Goal: Task Accomplishment & Management: Manage account settings

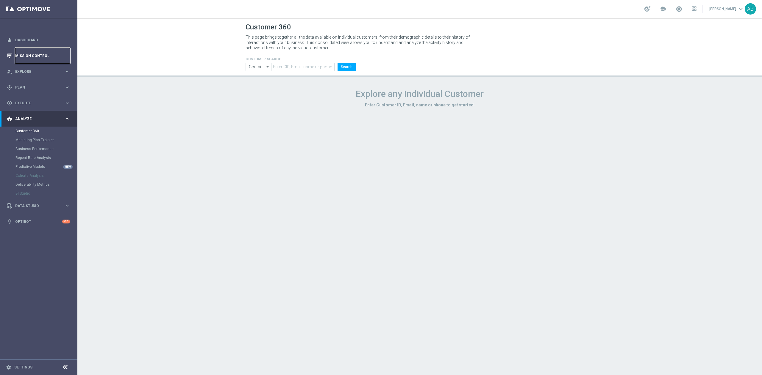
click at [57, 53] on link "Mission Control" at bounding box center [42, 56] width 55 height 16
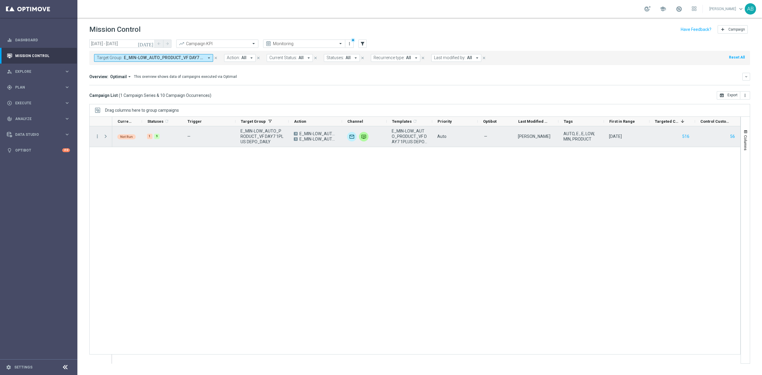
click at [98, 140] on div "more_vert" at bounding box center [95, 136] width 11 height 21
click at [98, 137] on icon "more_vert" at bounding box center [97, 136] width 5 height 5
click at [127, 139] on span "Campaign Details" at bounding box center [124, 141] width 30 height 4
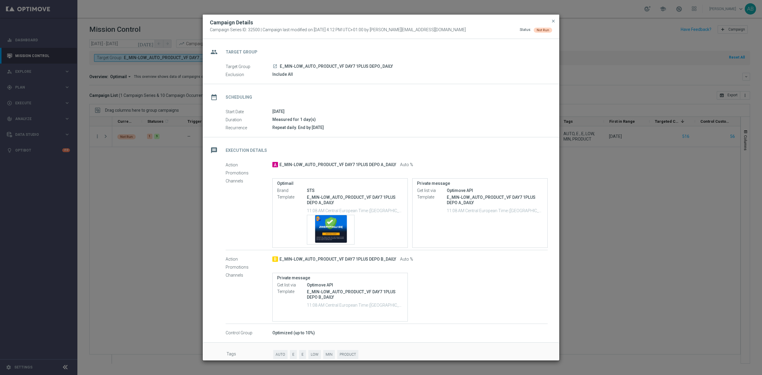
click at [367, 196] on p "E_MIN-LOW_AUTO_PRODUCT_VF DAY7 1PLUS DEPO A_DAILY" at bounding box center [355, 200] width 96 height 11
copy div "E_MIN-LOW_AUTO_PRODUCT_VF DAY7 1PLUS DEPO A_DAILY"
click at [138, 186] on modal-container "Campaign Details Campaign Series ID: 32500 | Campaign last modified on 10 Feb 2…" at bounding box center [381, 187] width 762 height 375
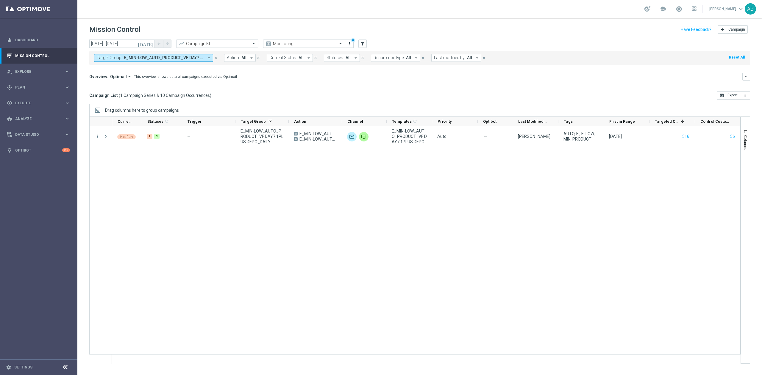
click at [154, 64] on div "Target Group: E_MIN-LOW_AUTO_PRODUCT_VF DAY7 1PLUS DEPO_DAILY arrow_drop_down c…" at bounding box center [419, 58] width 660 height 14
click at [157, 60] on span "E_MIN-LOW_AUTO_PRODUCT_VF DAY7 1PLUS DEPO_DAILY" at bounding box center [164, 57] width 80 height 5
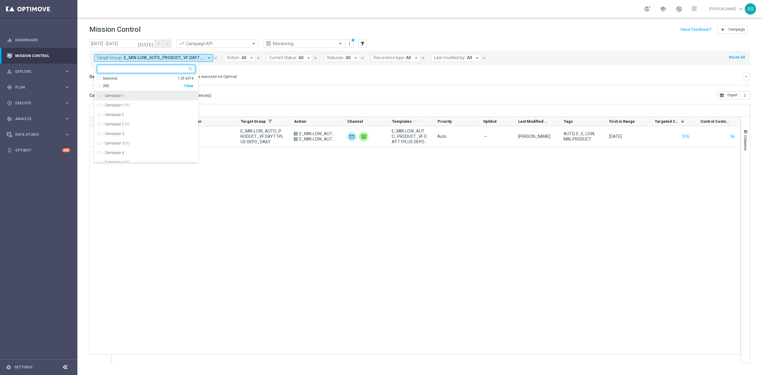
click at [0, 0] on div "Clear" at bounding box center [0, 0] width 0 height 0
click at [184, 70] on input "text" at bounding box center [143, 69] width 87 height 5
paste input "E_NH-NL_AUTO_PRODUCT_VF DAY7 1PLUS DEPO_DAILY"
click at [181, 95] on label "E_NH-NL_AUTO_PRODUCT_VF DAY7 1PLUS DEPO_DAILY" at bounding box center [148, 96] width 90 height 4
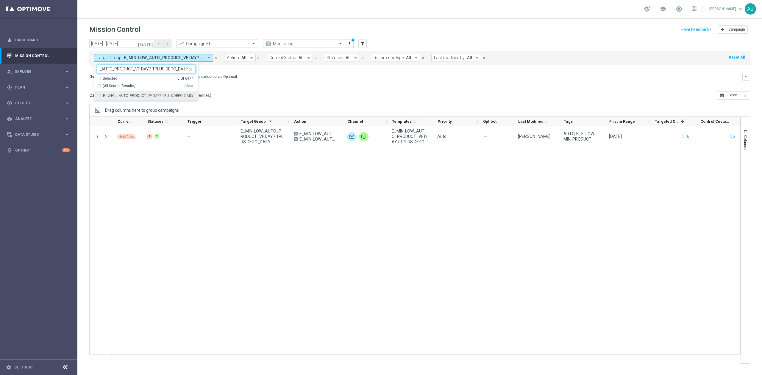
type input "E_NH-NL_AUTO_PRODUCT_VF DAY7 1PLUS DEPO_DAILY"
click at [258, 85] on div "Direct Response VS Increase In Deposit Amount Direct Response PLN0 Test Respons…" at bounding box center [419, 85] width 660 height 0
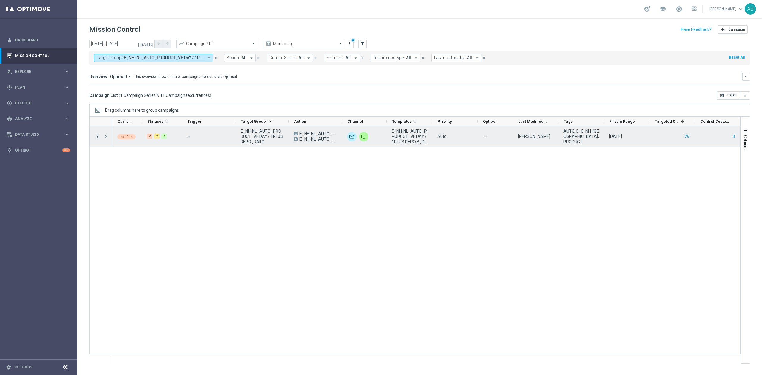
click at [98, 137] on icon "more_vert" at bounding box center [97, 136] width 5 height 5
click at [104, 141] on icon "list" at bounding box center [105, 141] width 4 height 4
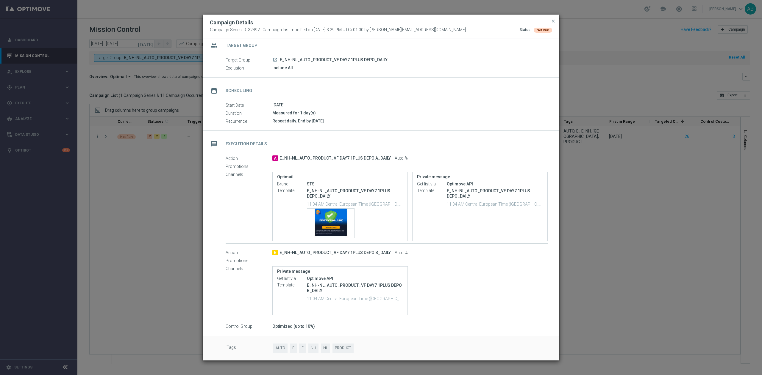
scroll to position [8, 0]
click at [360, 189] on p "E_NH-NL_AUTO_PRODUCT_VF DAY7 1PLUS DEPO_DAILY" at bounding box center [355, 192] width 96 height 11
copy div "E_NH-NL_AUTO_PRODUCT_VF DAY7 1PLUS DEPO_DAILY"
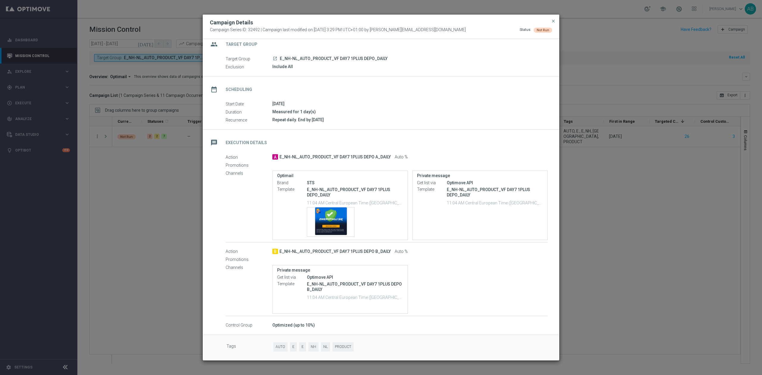
click at [330, 289] on p "E_NH-NL_AUTO_PRODUCT_VF DAY7 1PLUS DEPO B_DAILY" at bounding box center [355, 287] width 96 height 11
click at [329, 289] on p "E_NH-NL_AUTO_PRODUCT_VF DAY7 1PLUS DEPO B_DAILY" at bounding box center [355, 287] width 96 height 11
copy div "E_NH-NL_AUTO_PRODUCT_VF DAY7 1PLUS DEPO B_DAILY"
click at [168, 49] on modal-container "Campaign Details Campaign Series ID: 32492 | Campaign last modified on 10 Feb 2…" at bounding box center [381, 187] width 762 height 375
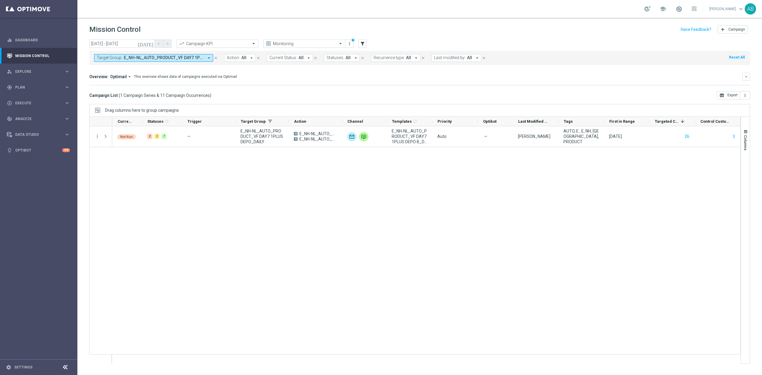
click at [166, 59] on span "E_NH-NL_AUTO_PRODUCT_VF DAY7 1PLUS DEPO_DAILY" at bounding box center [164, 57] width 80 height 5
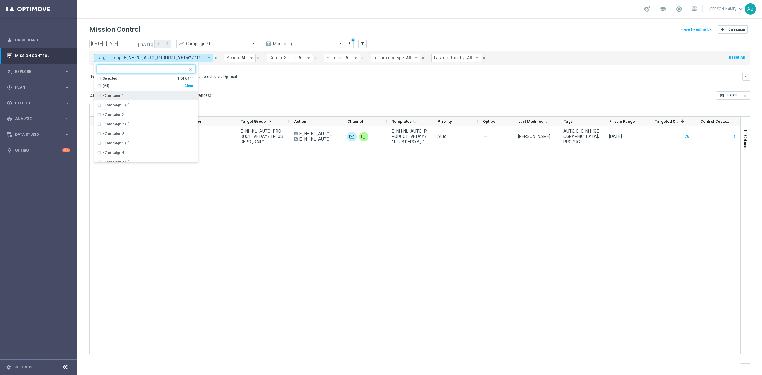
drag, startPoint x: 191, startPoint y: 85, endPoint x: 188, endPoint y: 83, distance: 3.2
click at [0, 0] on div "Clear" at bounding box center [0, 0] width 0 height 0
click at [182, 70] on input "text" at bounding box center [143, 69] width 87 height 5
paste input "E_MIN-LOW_AUTO_PRODUCT_VF DAY7 1PLUS DEPO_DAILY"
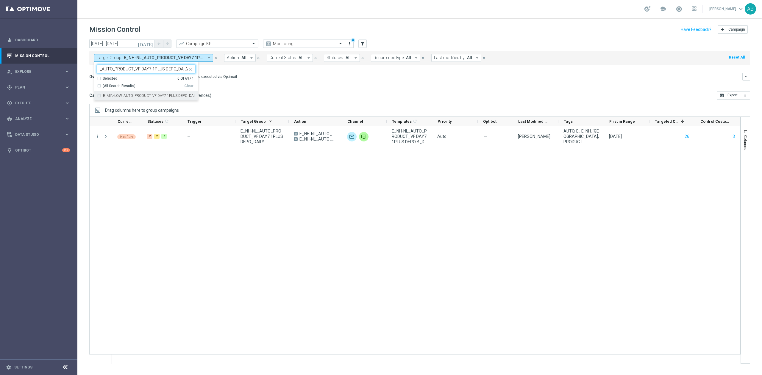
click at [181, 68] on input "E_MIN-LOW_AUTO_PRODUCT_VF DAY7 1PLUS DEPO_DAILY" at bounding box center [143, 69] width 87 height 5
click at [162, 98] on label "E_MIN-LOW_AUTO_PRODUCT_VF DAY7 1PLUS DEPO_DAILY" at bounding box center [149, 96] width 92 height 4
type input "E_MIN-LOW_AUTO_PRODUCT_VF DAY7 1PLUS DEPO_DAILY"
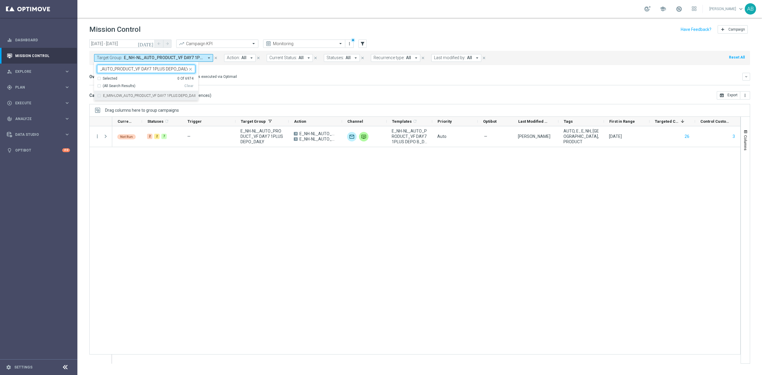
scroll to position [0, 0]
click at [267, 82] on div "Overview: Optimail arrow_drop_down This overview shows data of campaigns execut…" at bounding box center [419, 79] width 660 height 12
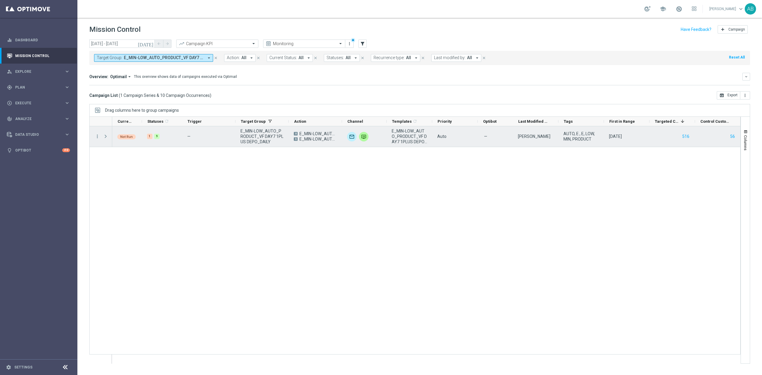
click at [101, 137] on div at bounding box center [106, 136] width 12 height 21
click at [97, 140] on menu-column "more_vert" at bounding box center [97, 137] width 5 height 6
click at [98, 139] on icon "more_vert" at bounding box center [97, 136] width 5 height 5
click at [124, 145] on div "show_chart Campaign Metrics" at bounding box center [133, 149] width 67 height 8
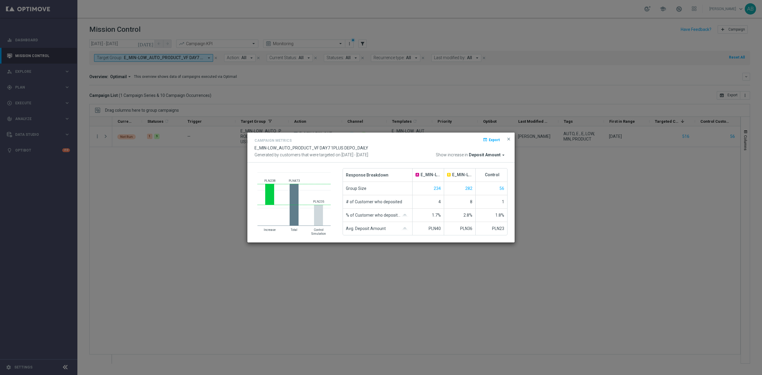
click at [511, 141] on button "close" at bounding box center [508, 139] width 6 height 7
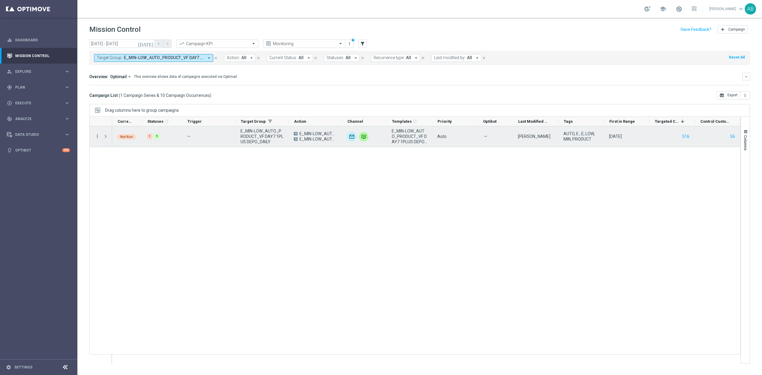
click at [97, 134] on icon "more_vert" at bounding box center [97, 136] width 5 height 5
click at [117, 139] on span "Campaign Details" at bounding box center [124, 141] width 30 height 4
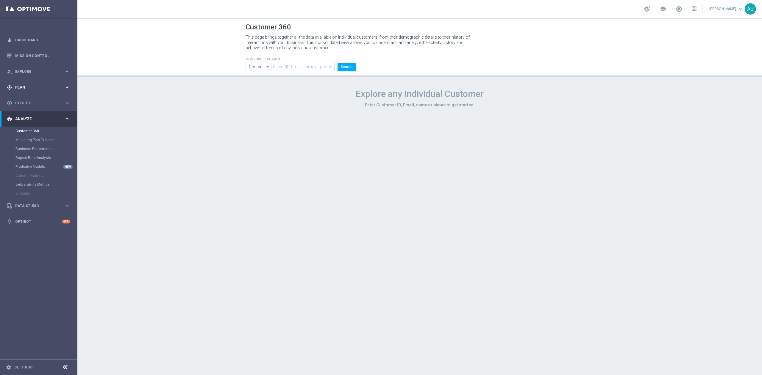
click at [31, 90] on div "gps_fixed Plan" at bounding box center [35, 87] width 57 height 5
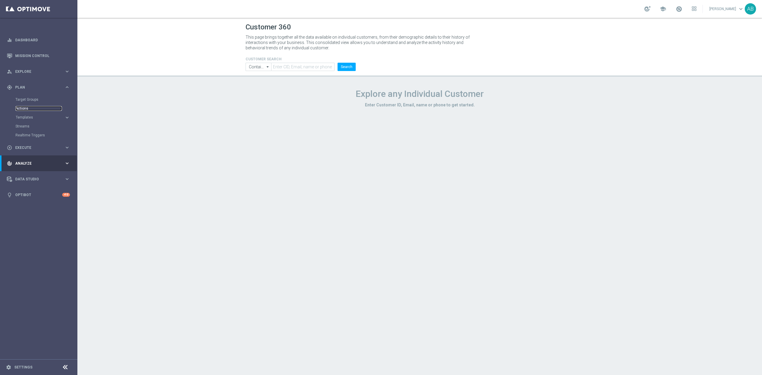
click at [32, 109] on link "Actions" at bounding box center [38, 108] width 46 height 5
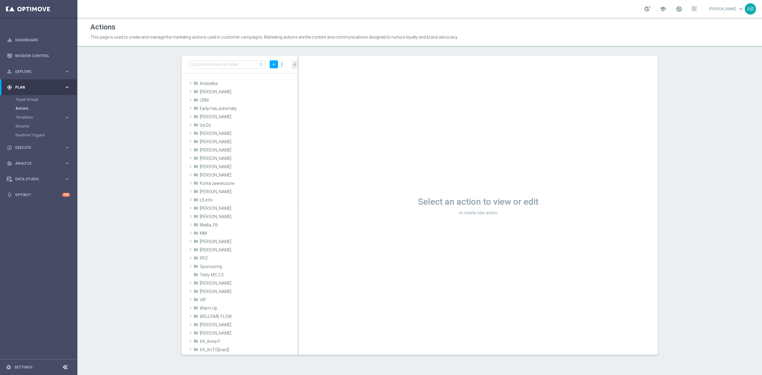
click at [213, 72] on div "search add more_vert" at bounding box center [239, 65] width 116 height 18
click at [236, 62] on input at bounding box center [227, 64] width 76 height 8
paste input "E_NH-NL_AUTO_PRODUCT_VF DAY7 1PLUS DEPO_DAILY"
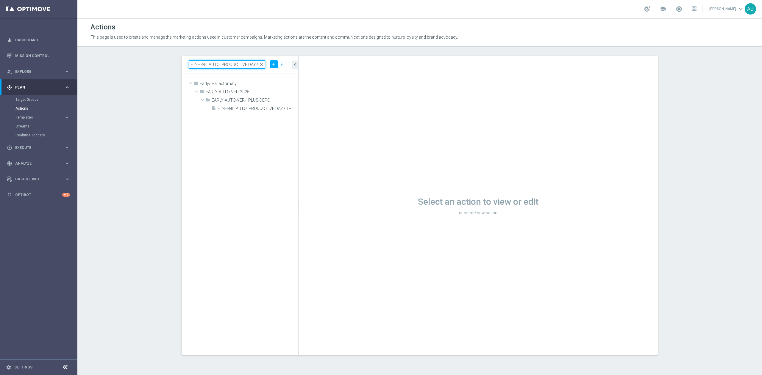
click at [243, 66] on input "E_NH-NL_AUTO_PRODUCT_VF DAY7 1PLUS DEPO_DAILY" at bounding box center [227, 64] width 76 height 8
paste input "A"
click at [252, 64] on input "E_NH-NL_AUTO_PRODUCT_VF DAY7 1PLUS DEPO A_DAILY" at bounding box center [227, 64] width 76 height 8
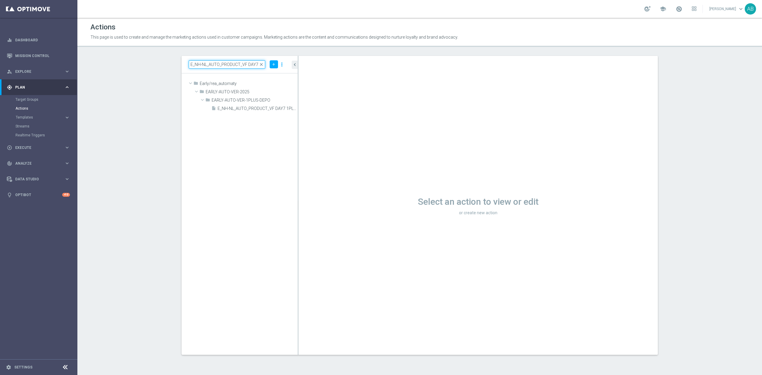
click at [252, 64] on input "E_NH-NL_AUTO_PRODUCT_VF DAY7 1PLUS DEPO A_DAILY" at bounding box center [227, 64] width 76 height 8
paste input
click at [228, 67] on input "E_NH-NL_AUTO_PRODUCT_VF DAY7 1PLUS DEPO_DAILY" at bounding box center [227, 64] width 76 height 8
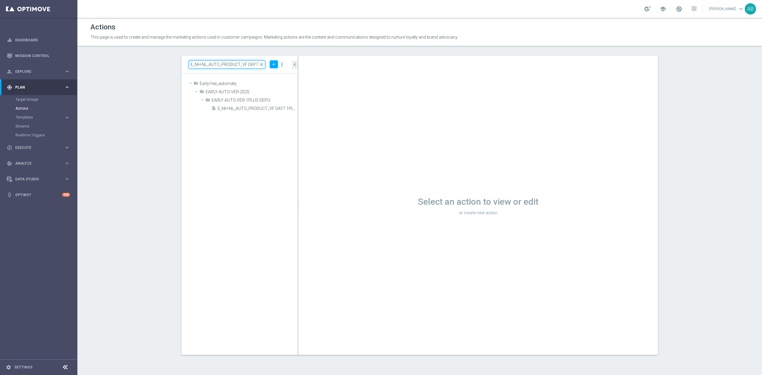
click at [228, 67] on input "E_NH-NL_AUTO_PRODUCT_VF DAY7 1PLUS DEPO_DAILY" at bounding box center [227, 64] width 76 height 8
paste input "15"
type input "E_NH-NL_AUTO_PRODUCT_VF DAY15 1PLUS DEPO_DAILY"
click at [238, 112] on div "insert_drive_file E_NH-NL_AUTO_PRODUCT_VF DAY15 1PLUS DEPO_DAILY" at bounding box center [247, 108] width 73 height 8
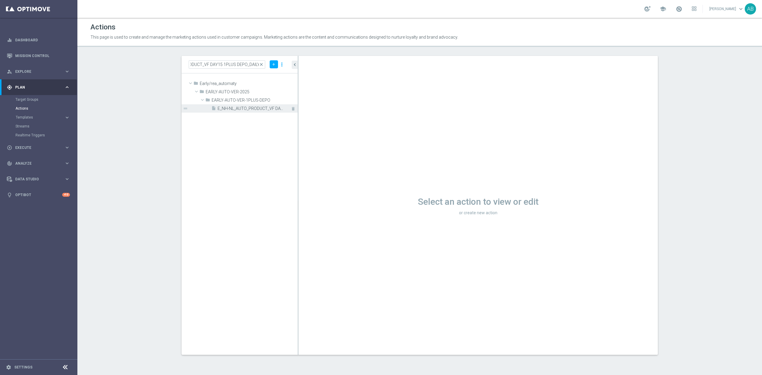
scroll to position [0, 0]
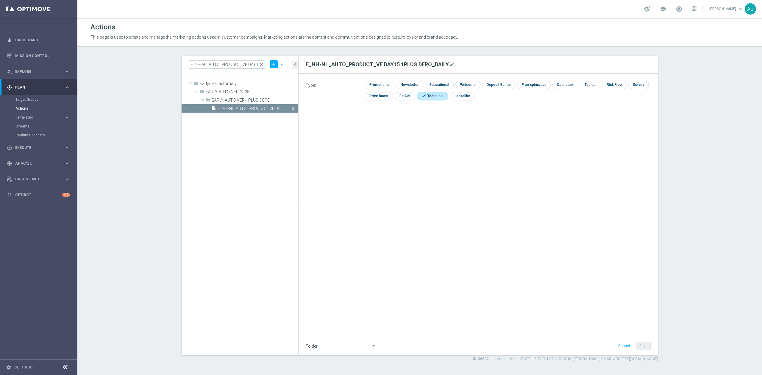
type input "EARLY-AUTO-VER-1PLUS-DEPO"
click at [248, 65] on input "E_NH-NL_AUTO_PRODUCT_VF DAY15 1PLUS DEPO_DAILY" at bounding box center [227, 64] width 76 height 8
paste input "A"
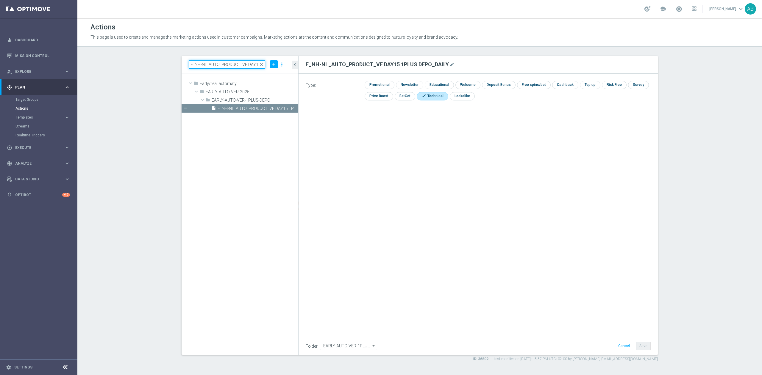
scroll to position [0, 42]
type input "E_NH-NL_AUTO_PRODUCT_VF DAY15 1PLUS DEPO A_DAILY"
click at [251, 110] on span "E_NH-NL_AUTO_PRODUCT_VF DAY15 1PLUS DEPO A_DAILY" at bounding box center [250, 108] width 67 height 5
click at [261, 64] on span "close" at bounding box center [261, 64] width 5 height 5
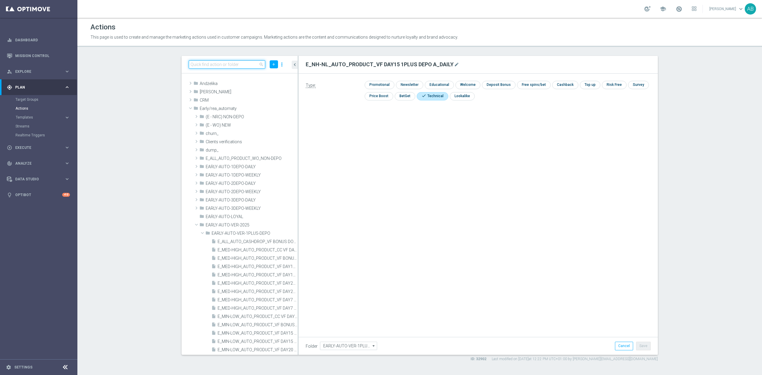
click at [246, 66] on input at bounding box center [227, 64] width 76 height 8
paste input "E_MIN-LOW_AUTO_PRODUCT_VF DAY7 1PLUS DEPO A_DAILY"
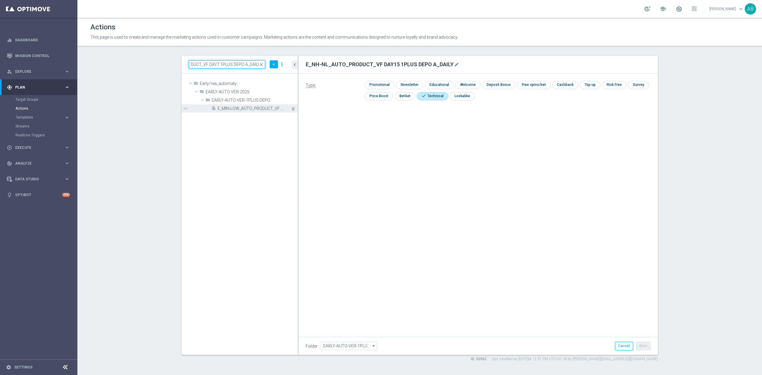
type input "E_MIN-LOW_AUTO_PRODUCT_VF DAY7 1PLUS DEPO A_DAILY"
drag, startPoint x: 258, startPoint y: 109, endPoint x: 260, endPoint y: 121, distance: 12.0
click at [258, 109] on span "E_MIN-LOW_AUTO_PRODUCT_VF DAY7 1PLUS DEPO A_DAILY" at bounding box center [257, 108] width 80 height 5
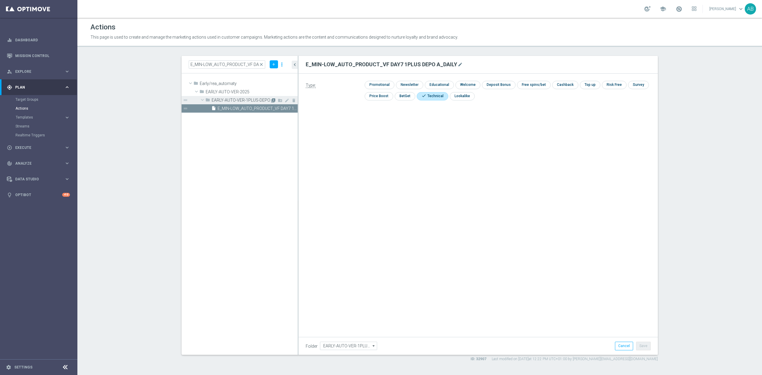
click at [272, 101] on icon "library_add" at bounding box center [273, 100] width 5 height 5
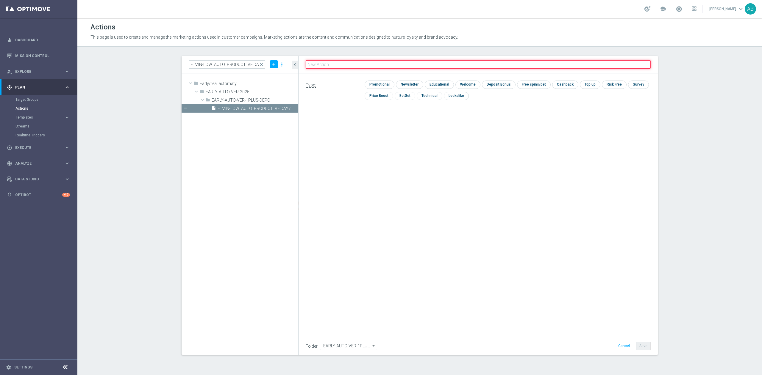
paste input "E_MIN-LOW_AUTO_PRODUCT_VF DAY7 1PLUS DEPO_DAILY"
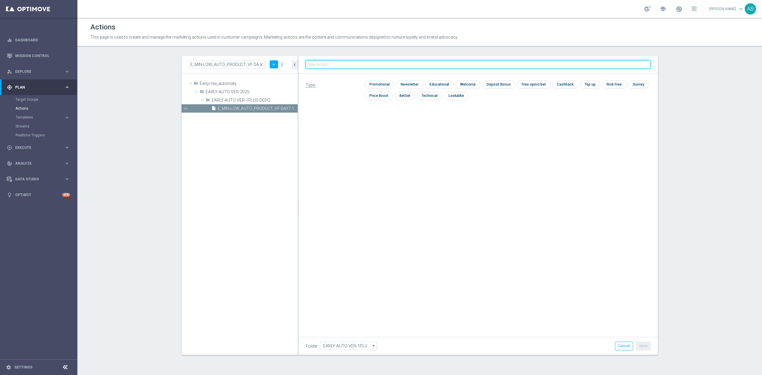
type input "E_MIN-LOW_AUTO_PRODUCT_VF DAY7 1PLUS DEPO_DAILY"
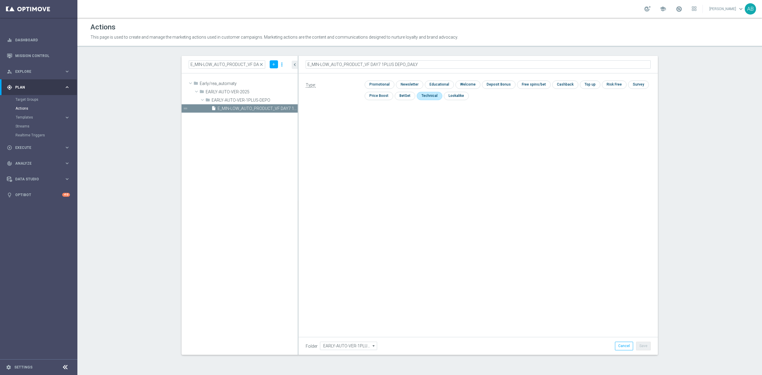
click at [433, 98] on input "checkbox" at bounding box center [429, 96] width 24 height 8
checkbox input "true"
click at [643, 347] on button "Save" at bounding box center [643, 346] width 15 height 8
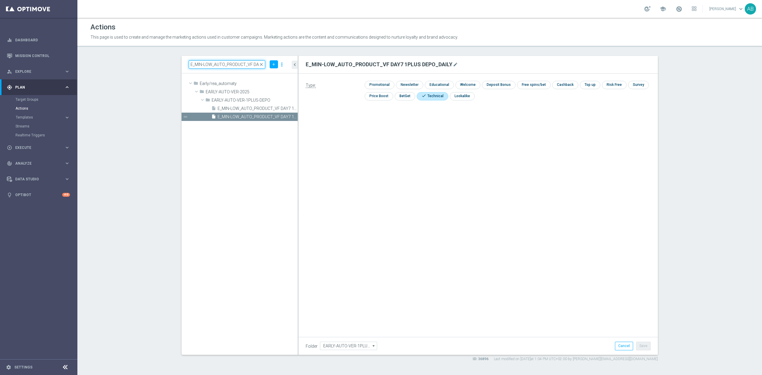
click at [234, 65] on input "E_MIN-LOW_AUTO_PRODUCT_VF DAY7 1PLUS DEPO A_DAILY" at bounding box center [227, 64] width 76 height 8
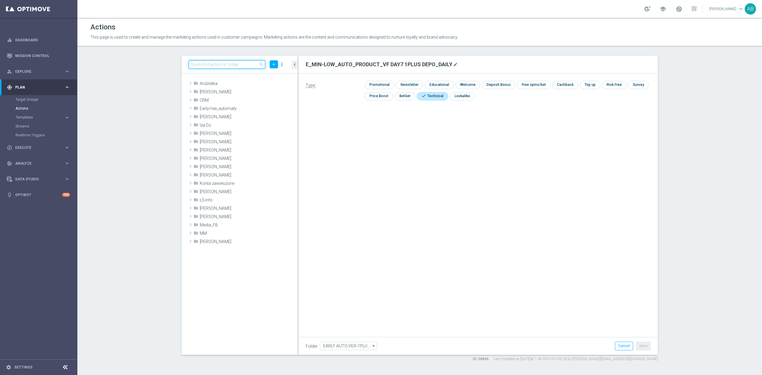
scroll to position [137, 0]
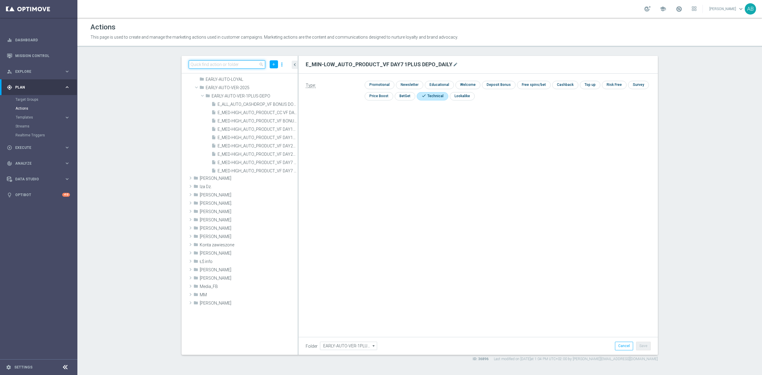
paste input "E_MIN-LOW_AUTO_PRODUCT_VF DAY15 1PLUS DEPO A_DAILY"
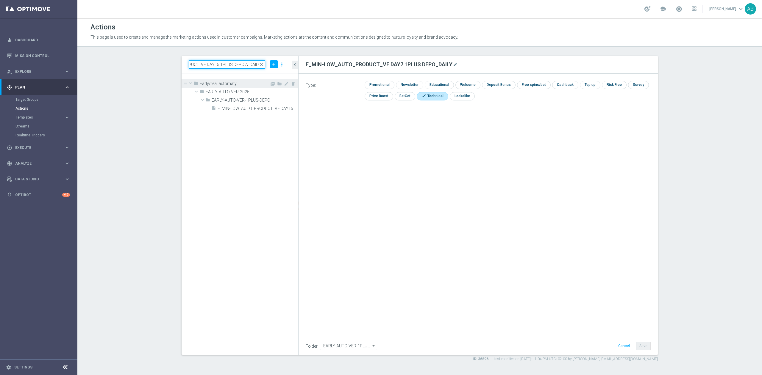
scroll to position [0, 0]
type input "E_MIN-LOW_AUTO_PRODUCT_VF DAY15 1PLUS DEPO A_DAILY"
click at [273, 99] on icon "library_add" at bounding box center [273, 100] width 5 height 5
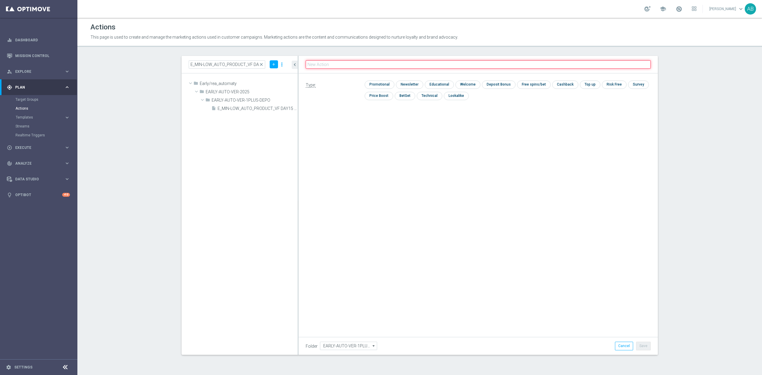
paste input "E_MIN-LOW_AUTO_PRODUCT_VF DAY15 1PLUS DEPO_DAILY"
type input "E_MIN-LOW_AUTO_PRODUCT_VF DAY15 1PLUS DEPO_DAILY"
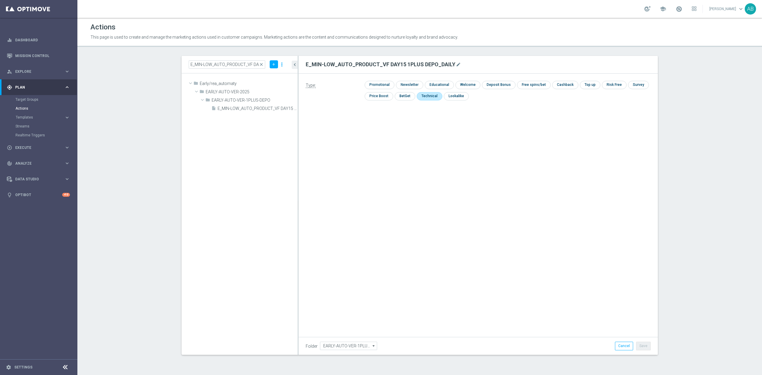
click at [425, 98] on input "checkbox" at bounding box center [429, 96] width 24 height 8
checkbox input "true"
click at [649, 349] on button "Save" at bounding box center [643, 346] width 15 height 8
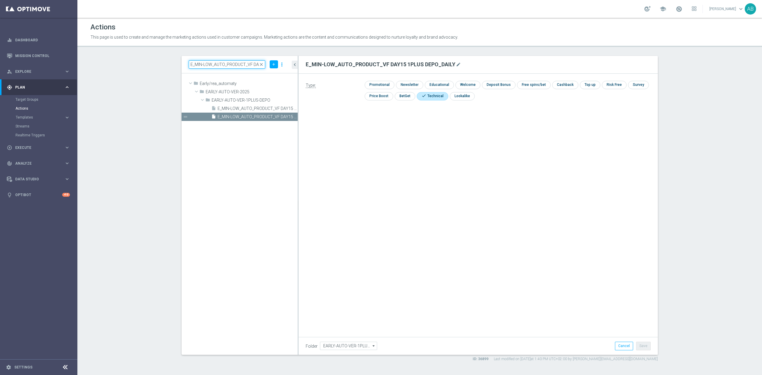
click at [244, 64] on input "E_MIN-LOW_AUTO_PRODUCT_VF DAY15 1PLUS DEPO A_DAILY" at bounding box center [227, 64] width 76 height 8
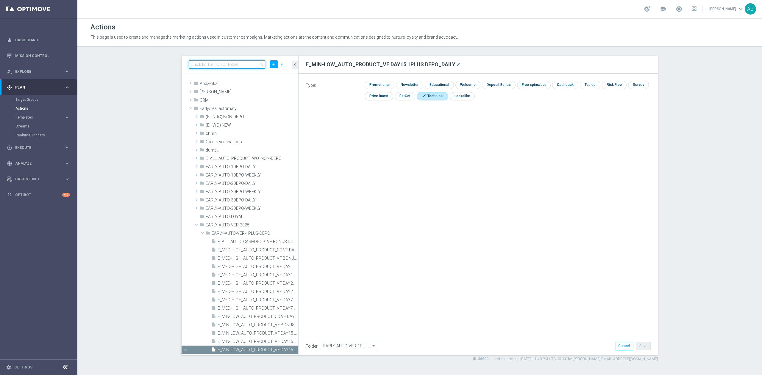
paste input "E_MIN-LOW_AUTO_PRODUCT_VF DAY20 1PLUS DEPO A_DAILY"
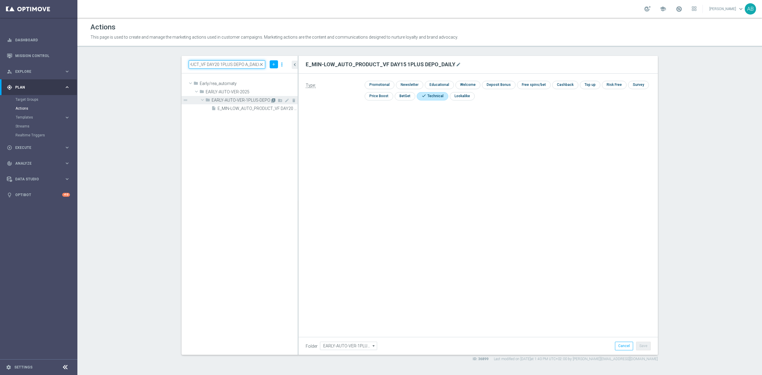
type input "E_MIN-LOW_AUTO_PRODUCT_VF DAY20 1PLUS DEPO A_DAILY"
click at [271, 99] on icon "library_add" at bounding box center [273, 100] width 5 height 5
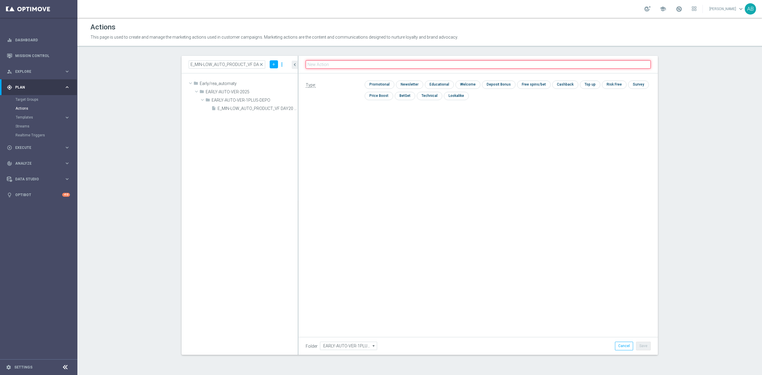
paste input "E_MIN-LOW_AUTO_PRODUCT_VF DAY20 1PLUS DEPO_DAILY"
type input "E_MIN-LOW_AUTO_PRODUCT_VF DAY20 1PLUS DEPO_DAILY"
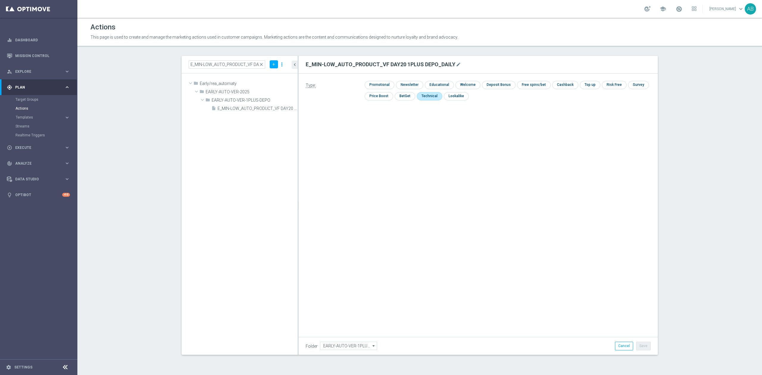
click at [430, 98] on input "checkbox" at bounding box center [429, 96] width 24 height 8
checkbox input "true"
click at [641, 346] on button "Save" at bounding box center [643, 346] width 15 height 8
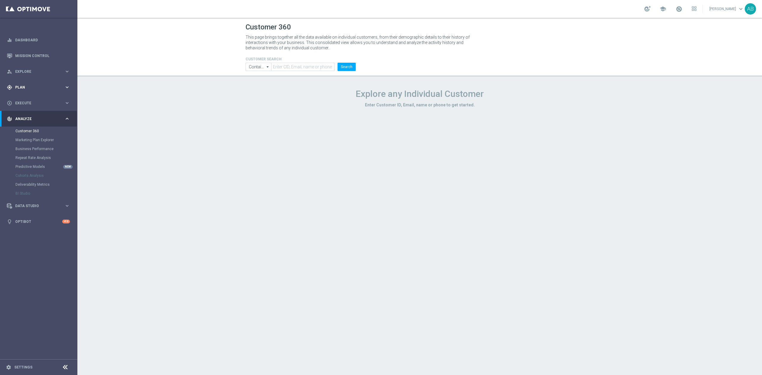
click at [60, 86] on span "Plan" at bounding box center [39, 88] width 49 height 4
click at [41, 119] on span "Templates" at bounding box center [37, 118] width 43 height 4
click at [36, 127] on link "Optimail" at bounding box center [39, 126] width 43 height 5
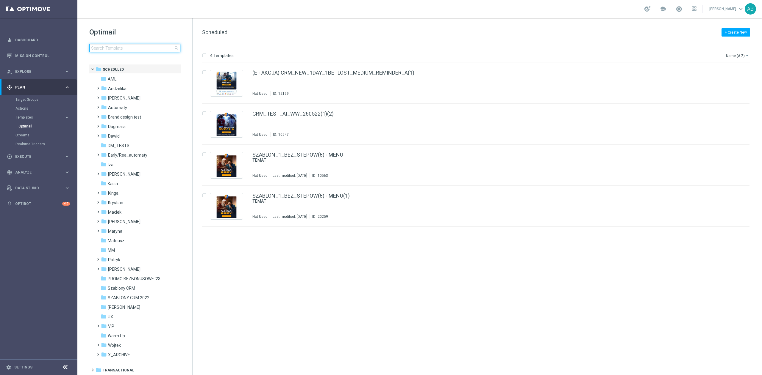
click at [166, 48] on input at bounding box center [134, 48] width 91 height 8
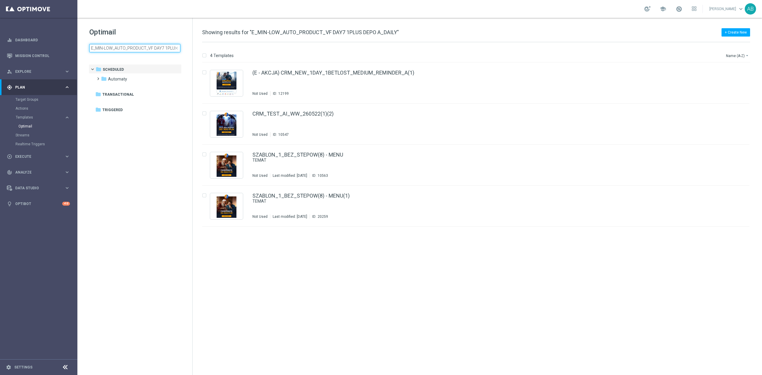
scroll to position [0, 28]
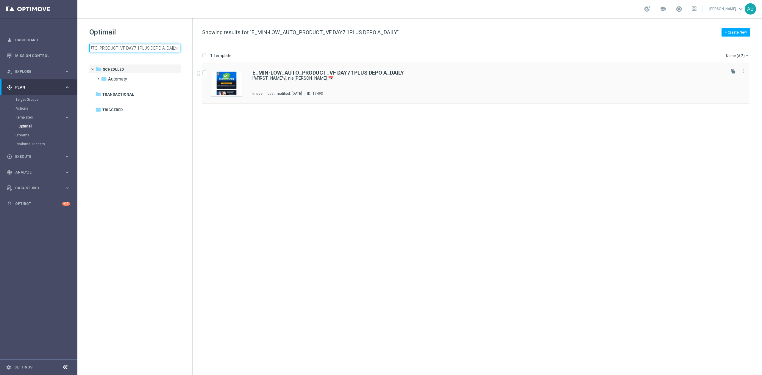
type input "E_MIN-LOW_AUTO_PRODUCT_VF DAY7 1PLUS DEPO A_DAILY"
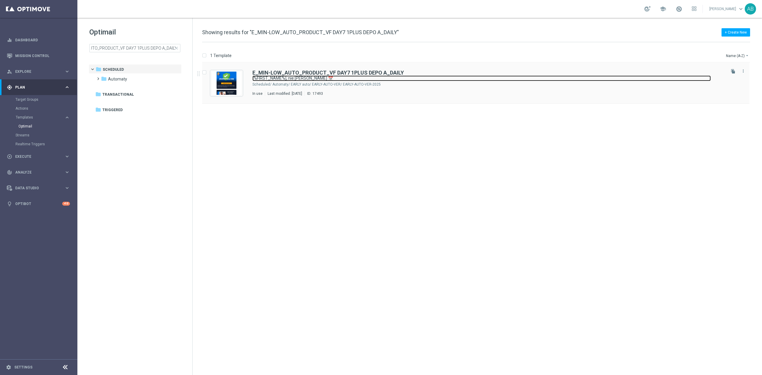
scroll to position [0, 0]
click at [421, 79] on link "[%FIRST_NAME%], nie czekaj 📅" at bounding box center [481, 79] width 458 height 6
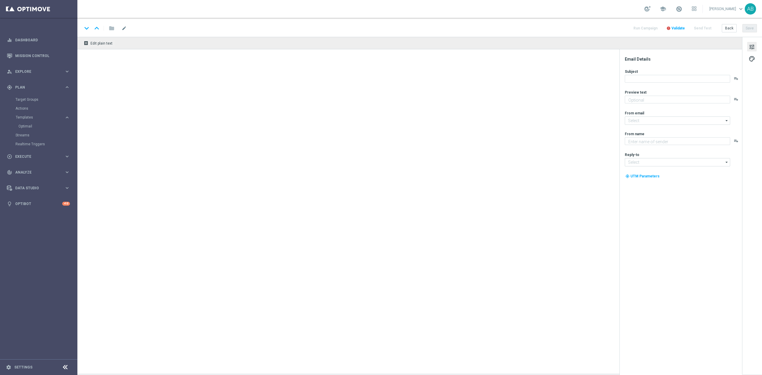
type textarea "Uzupełnij dane i zyskaj konto stałe ➡️"
type input "oferta@sts.pl"
type textarea "STS"
type input "kontakt@sts.pl"
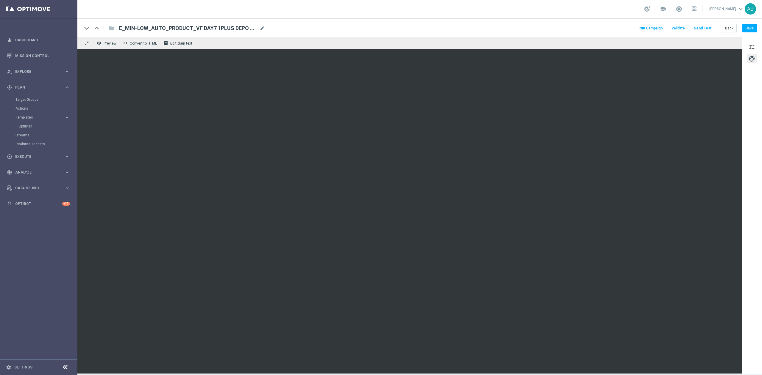
click at [427, 29] on div "keyboard_arrow_down keyboard_arrow_up folder E_MIN-LOW_AUTO_PRODUCT_VF DAY7 1PL…" at bounding box center [419, 28] width 674 height 8
click at [264, 25] on div "E_MIN-LOW_AUTO_PRODUCT_VF DAY7 1PLUS DEPO A_DAILY mode_edit" at bounding box center [192, 28] width 146 height 8
click at [261, 27] on input "E_MIN-LOW_AUTO_PRODUCT_VF DAY7 1PLUS DEPO A_DAILY" at bounding box center [193, 28] width 148 height 8
paste input "E_MIN-LOW_AUTO_PRODUCT_VF DAY7 1PLUS DEPO_DAILY"
type input "E_MIN-LOW_AUTO_PRODUCT_VF DAY7 1PLUS DEPO_DAILY"
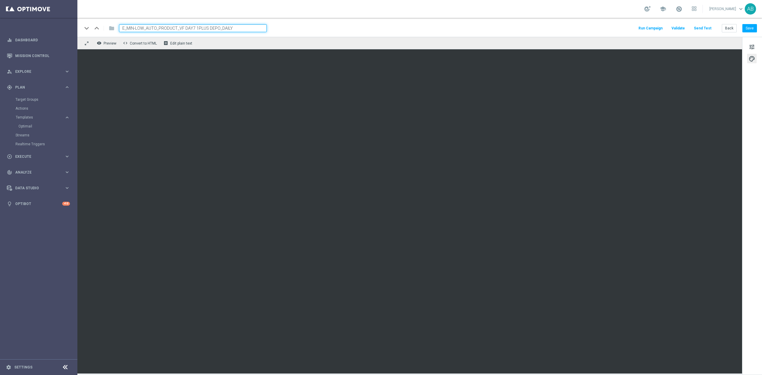
click at [317, 27] on div "keyboard_arrow_down keyboard_arrow_up folder E_MIN-LOW_AUTO_PRODUCT_VF DAY7 1PL…" at bounding box center [419, 28] width 674 height 8
click at [744, 27] on button "Save" at bounding box center [749, 28] width 15 height 8
click at [533, 32] on div "keyboard_arrow_down keyboard_arrow_up folder E_MIN-LOW_AUTO_PRODUCT_VF DAY7 1PL…" at bounding box center [419, 28] width 674 height 8
click at [752, 27] on button "Save" at bounding box center [749, 28] width 15 height 8
click at [754, 43] on span "tune" at bounding box center [751, 47] width 7 height 8
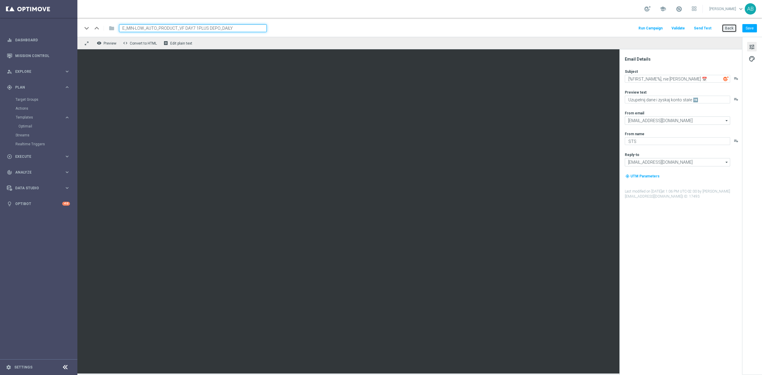
click at [722, 27] on button "Back" at bounding box center [728, 28] width 15 height 8
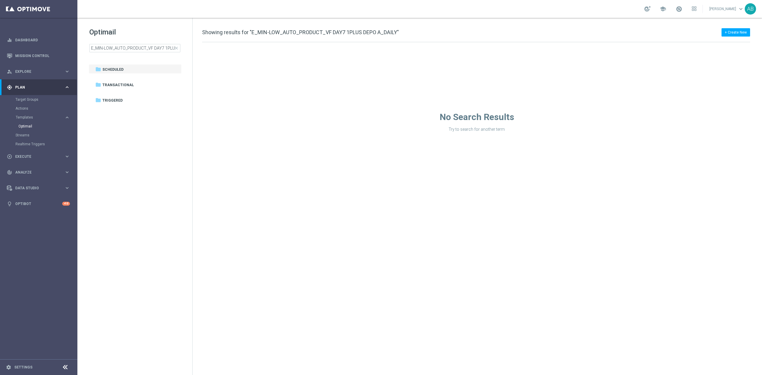
click at [176, 49] on span "close" at bounding box center [176, 48] width 5 height 5
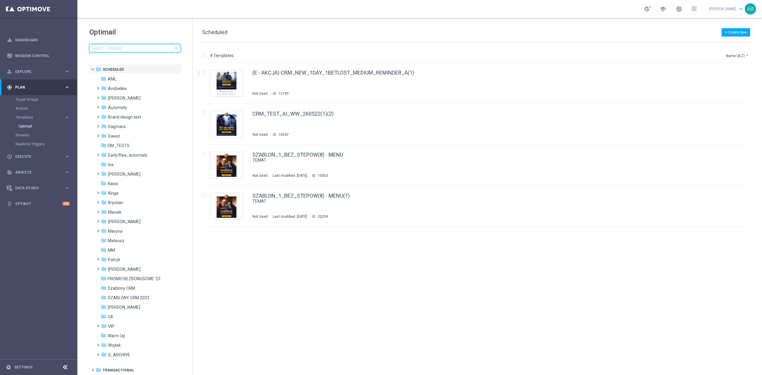
click at [144, 45] on input at bounding box center [134, 48] width 91 height 8
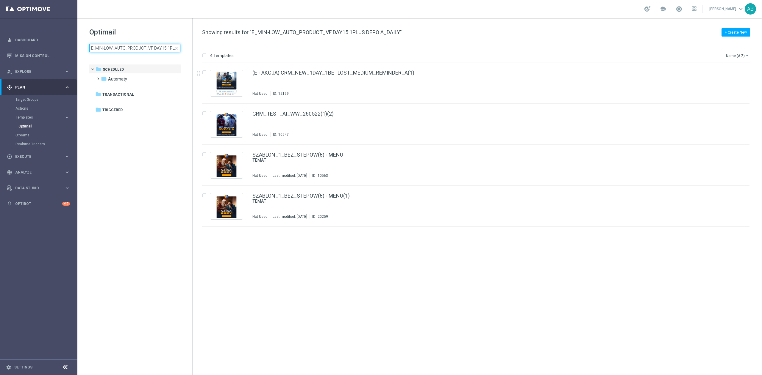
scroll to position [0, 30]
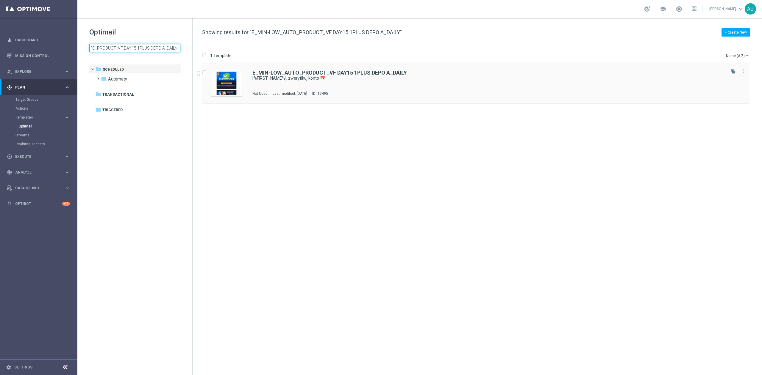
type input "E_MIN-LOW_AUTO_PRODUCT_VF DAY15 1PLUS DEPO A_DAILY"
click at [399, 87] on div "E_MIN-LOW_AUTO_PRODUCT_VF DAY15 1PLUS DEPO A_DAILY [%FIRST_NAME%], zweryfikuj k…" at bounding box center [488, 83] width 472 height 26
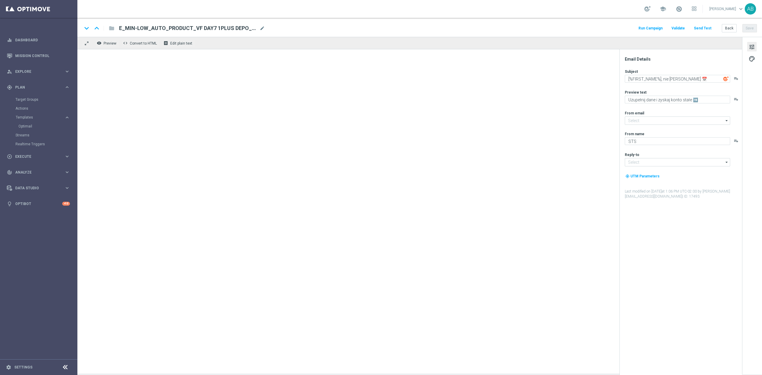
type input "oferta@sts.pl"
type input "kontakt@sts.pl"
type textarea "[%FIRST_NAME%], zweryfikuj konto 📅"
type textarea "Uzupełnij dane i graj dalej ➡️"
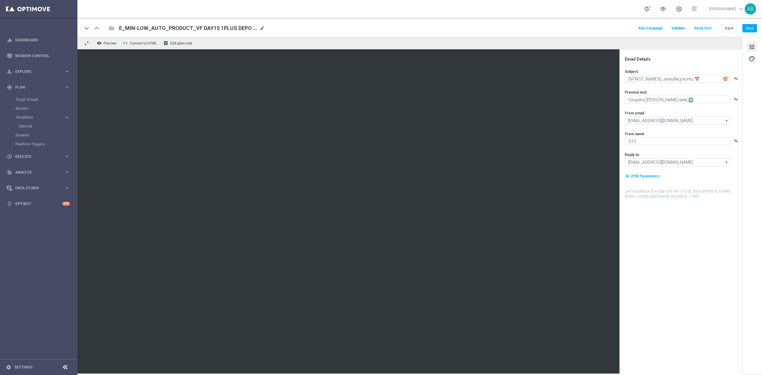
click at [262, 28] on span "mode_edit" at bounding box center [261, 28] width 5 height 5
paste input "E_MIN-LOW_AUTO_PRODUCT_VF DAY15 1PLUS DEPO_DAILY"
type input "E_MIN-LOW_AUTO_PRODUCT_VF DAY15 1PLUS DEPO_DAILY"
click at [318, 22] on div "keyboard_arrow_down keyboard_arrow_up folder E_MIN-LOW_AUTO_PRODUCT_VF DAY15 1P…" at bounding box center [419, 27] width 684 height 19
click at [727, 29] on button "Back" at bounding box center [728, 28] width 15 height 8
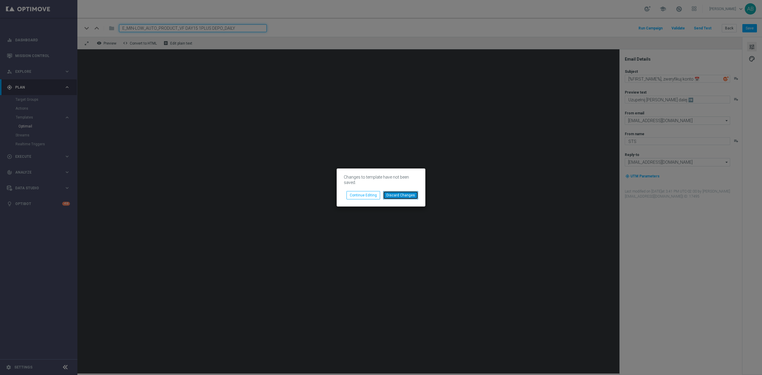
click at [399, 194] on button "Discard Changes" at bounding box center [400, 195] width 35 height 8
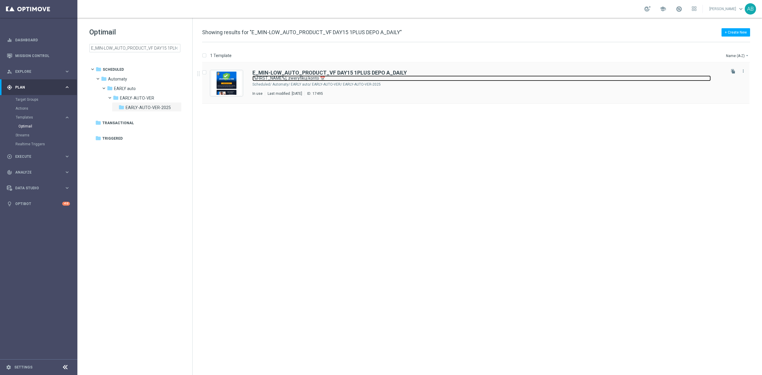
click at [340, 77] on link "[%FIRST_NAME%], zweryfikuj konto 📅" at bounding box center [481, 79] width 458 height 6
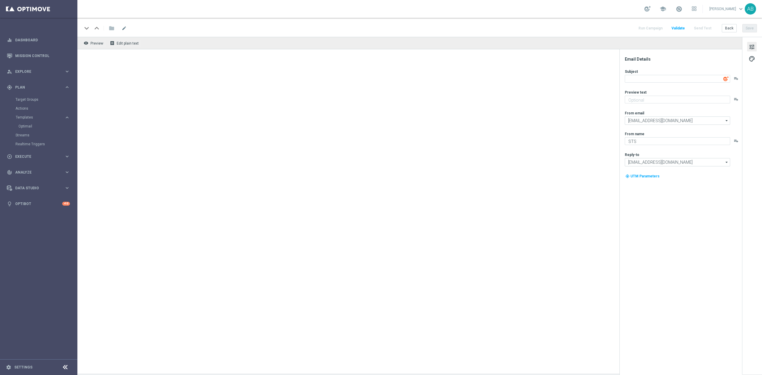
type textarea "[%FIRST_NAME%], zweryfikuj konto 📅"
type textarea "Uzupełnij dane i graj dalej ➡️"
type input "oferta@sts.pl"
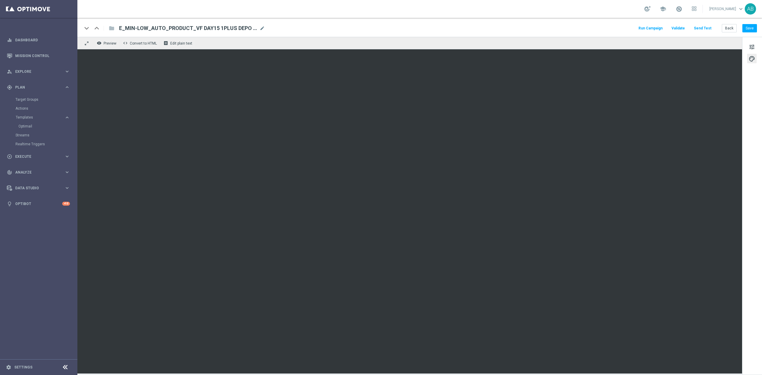
click at [261, 23] on div "keyboard_arrow_down keyboard_arrow_up folder E_MIN-LOW_AUTO_PRODUCT_VF DAY15 1P…" at bounding box center [419, 27] width 684 height 19
click at [263, 29] on span "mode_edit" at bounding box center [261, 28] width 5 height 5
type input "E_MIN-LOW_AUTO_PRODUCT_VF DAY15 1PLUS DEPO A_DAIL"
paste input "E_MIN-LOW_AUTO_PRODUCT_VF DAY15 1PLUS DEPO_DAILY"
type input "E_MIN-LOW_AUTO_PRODUCT_VF DAY15 1PLUS DEPO_DAILY"
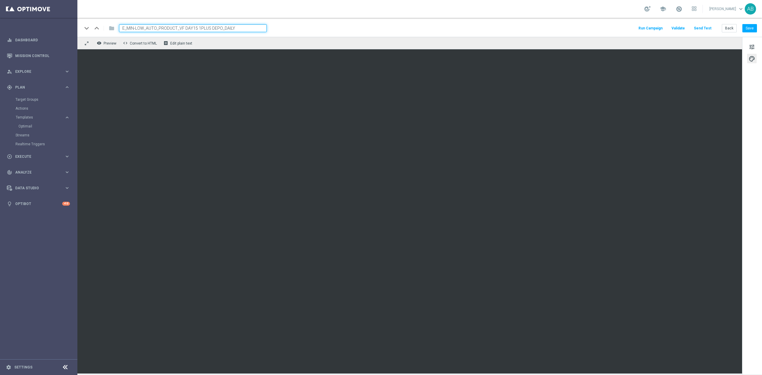
click at [354, 26] on div "keyboard_arrow_down keyboard_arrow_up folder E_MIN-LOW_AUTO_PRODUCT_VF DAY15 1P…" at bounding box center [419, 28] width 674 height 8
click at [746, 26] on button "Save" at bounding box center [749, 28] width 15 height 8
click at [724, 29] on button "Back" at bounding box center [728, 28] width 15 height 8
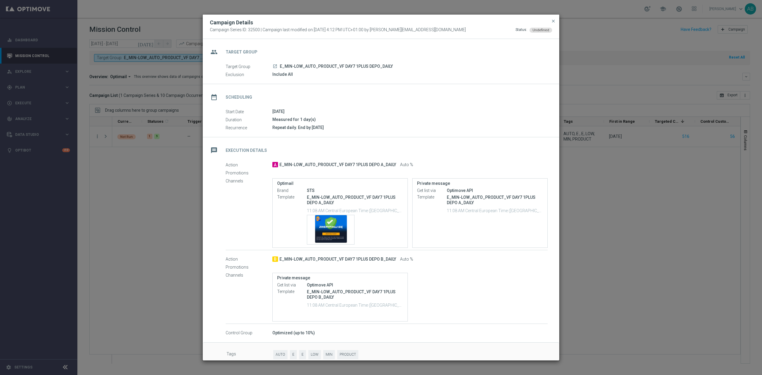
click at [159, 201] on modal-container "Campaign Details Campaign Series ID: 32500 | Campaign last modified on [DATE] 4…" at bounding box center [381, 187] width 762 height 375
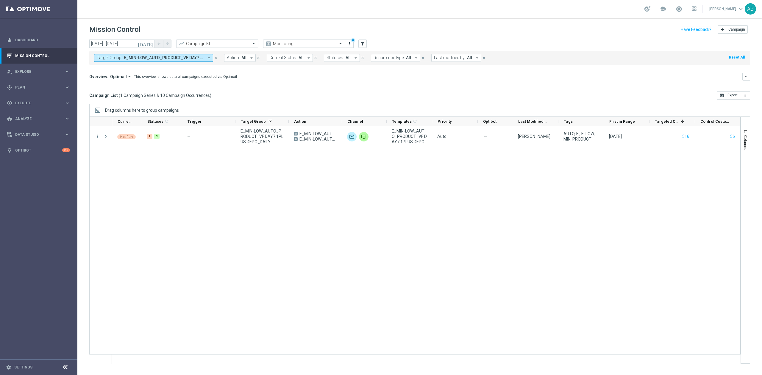
click at [168, 57] on span "E_MIN-LOW_AUTO_PRODUCT_VF DAY7 1PLUS DEPO_DAILY" at bounding box center [164, 57] width 80 height 5
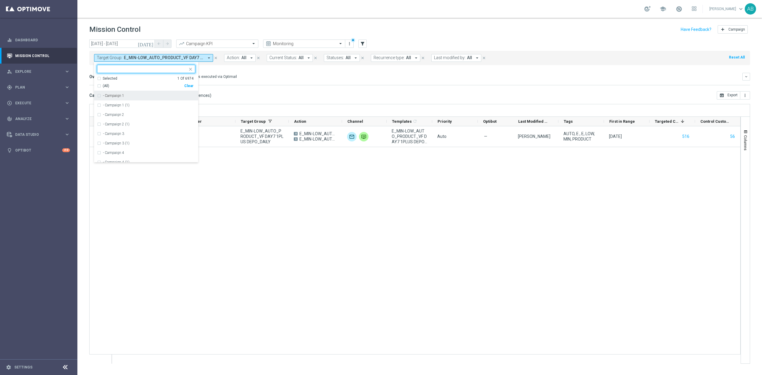
click at [0, 0] on div "Clear" at bounding box center [0, 0] width 0 height 0
click at [179, 69] on input "text" at bounding box center [143, 69] width 87 height 5
paste input "E_MIN-LOW_AUTO_PRODUCT_VF DAY15 1PLUS DEPO_DAILY"
click at [170, 99] on div "E_MIN-LOW_AUTO_PRODUCT_VF DAY15 1PLUS DEPO_DAILY" at bounding box center [146, 96] width 98 height 10
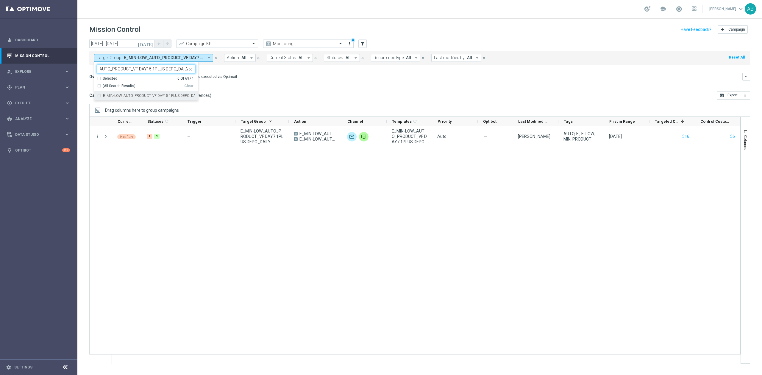
type input "E_MIN-LOW_AUTO_PRODUCT_VF DAY15 1PLUS DEPO_DAILY"
click at [269, 73] on div "Overview: Optimail arrow_drop_down This overview shows data of campaigns execut…" at bounding box center [419, 77] width 660 height 8
click at [234, 181] on div "Not Run 1 9 — E_MIN-LOW_AUTO_PRODUCT_VF DAY15 1PLUS DEPO_DAILY A E_MIN-LOW_AUTO…" at bounding box center [426, 244] width 628 height 237
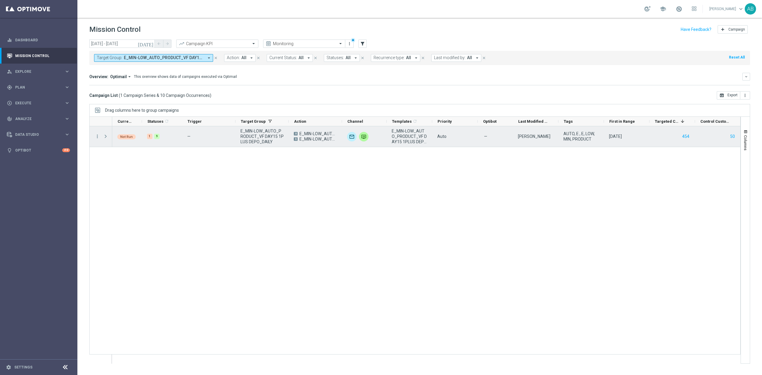
click at [98, 140] on menu-column "more_vert" at bounding box center [97, 137] width 5 height 6
click at [98, 138] on icon "more_vert" at bounding box center [97, 136] width 5 height 5
click at [140, 140] on div "Campaign Details" at bounding box center [136, 141] width 55 height 4
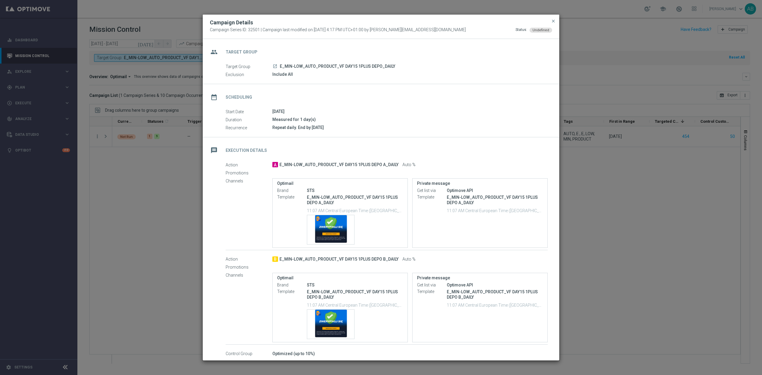
click at [141, 210] on modal-container "Campaign Details Campaign Series ID: 32501 | Campaign last modified on 10 Feb 2…" at bounding box center [381, 187] width 762 height 375
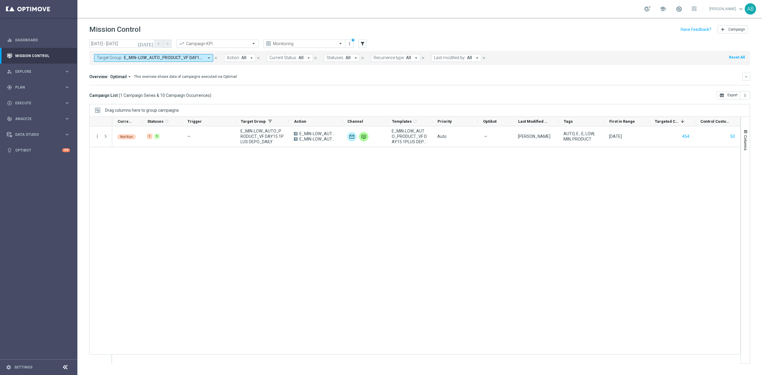
click at [184, 56] on span "E_MIN-LOW_AUTO_PRODUCT_VF DAY15 1PLUS DEPO_DAILY" at bounding box center [164, 57] width 80 height 5
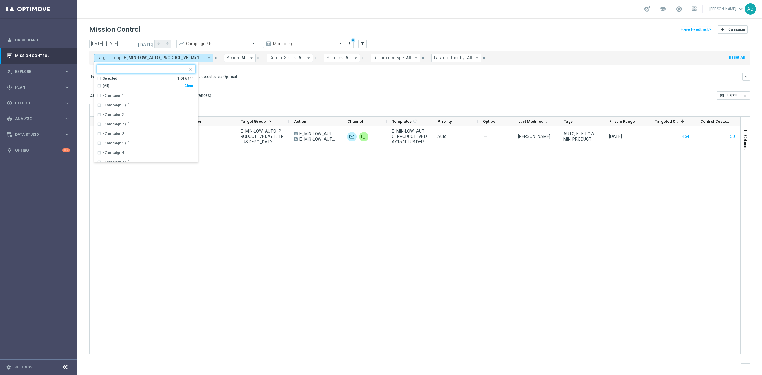
click at [0, 0] on div "Clear" at bounding box center [0, 0] width 0 height 0
click at [181, 70] on input "text" at bounding box center [143, 69] width 87 height 5
paste input "E_MIN-LOW_AUTO_PRODUCT_VF DAY20 1PLUS DEPO_DAILY"
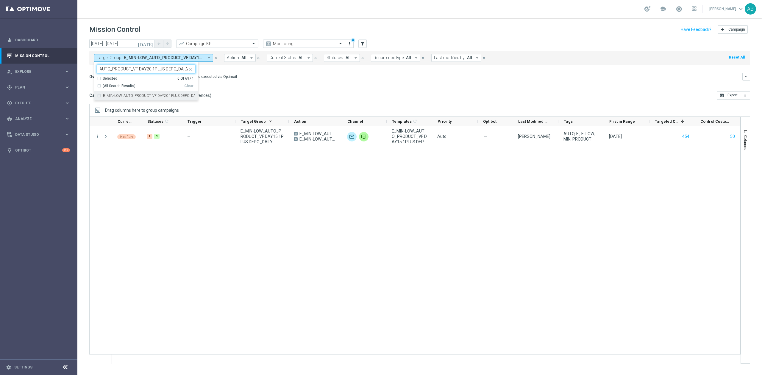
click at [170, 94] on label "E_MIN-LOW_AUTO_PRODUCT_VF DAY20 1PLUS DEPO_DAILY" at bounding box center [149, 96] width 92 height 4
type input "E_MIN-LOW_AUTO_PRODUCT_VF DAY20 1PLUS DEPO_DAILY"
click at [209, 171] on div "Not Run 1 9 — E_MIN-LOW_AUTO_PRODUCT_VF DAY15 1PLUS DEPO_DAILY A E_MIN-LOW_AUTO…" at bounding box center [426, 244] width 628 height 237
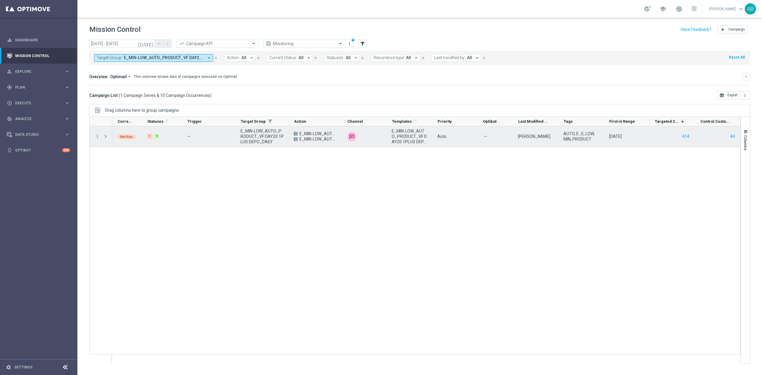
click at [105, 138] on span at bounding box center [105, 136] width 5 height 5
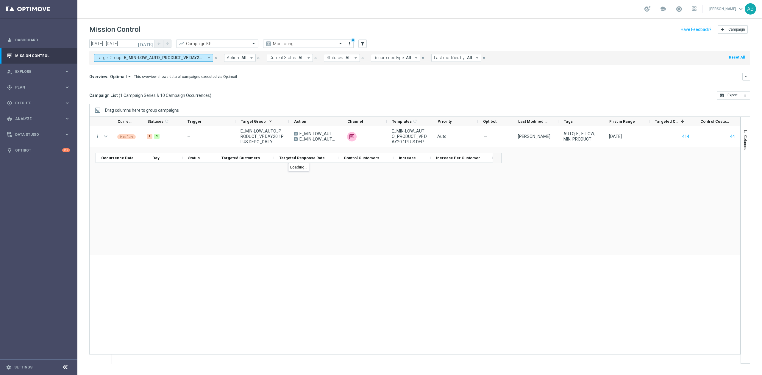
click at [358, 224] on div "Loading..." at bounding box center [299, 206] width 406 height 86
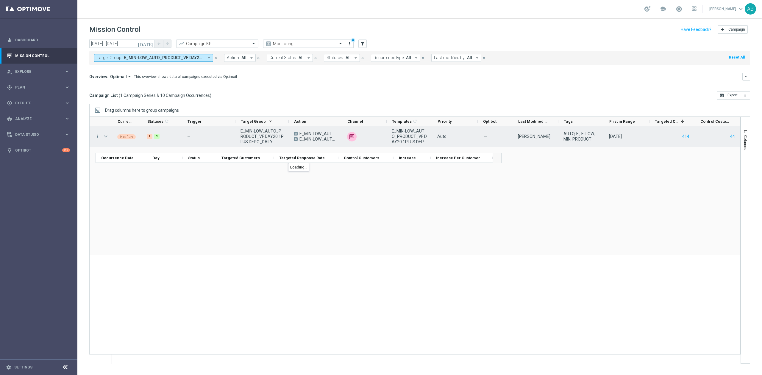
click at [93, 137] on div "more_vert" at bounding box center [95, 136] width 11 height 21
click at [98, 137] on icon "more_vert" at bounding box center [97, 136] width 5 height 5
click at [115, 142] on span "Campaign Details" at bounding box center [124, 141] width 30 height 4
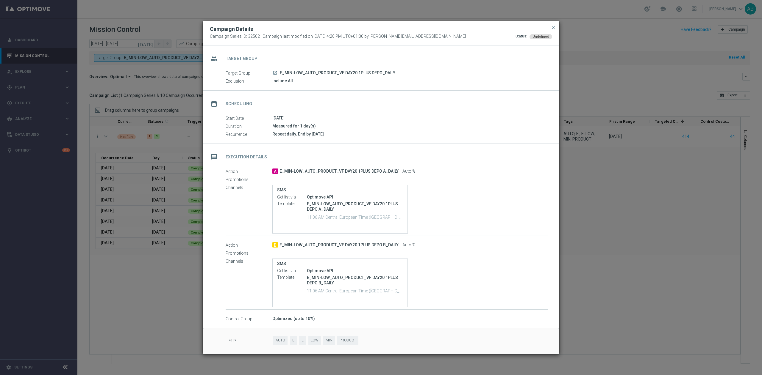
click at [152, 108] on modal-container "Campaign Details Campaign Series ID: 32502 | Campaign last modified on 10 Feb 2…" at bounding box center [381, 187] width 762 height 375
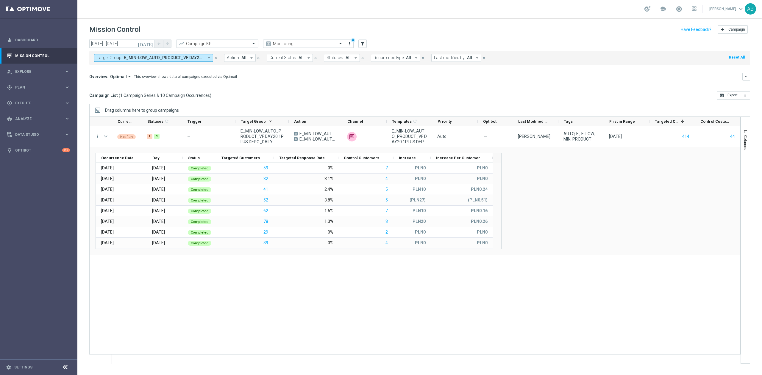
click at [172, 60] on span "E_MIN-LOW_AUTO_PRODUCT_VF DAY20 1PLUS DEPO_DAILY" at bounding box center [164, 57] width 80 height 5
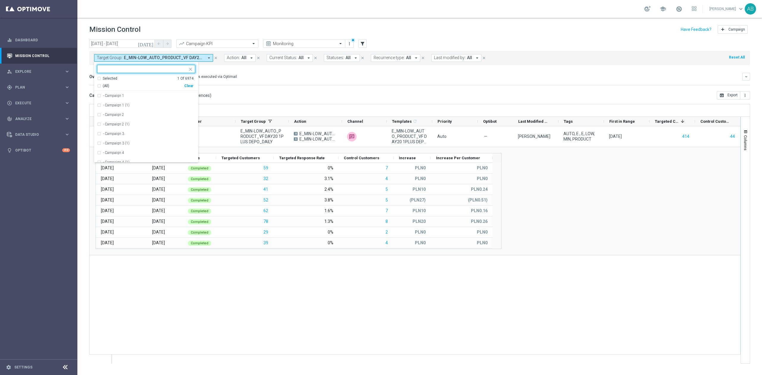
click at [0, 0] on div "Clear" at bounding box center [0, 0] width 0 height 0
click at [179, 73] on div at bounding box center [143, 70] width 88 height 6
paste input "E_MED-HIGH_AUTO_PRODUCT_VF DAY7 1PLUS DEPO_DAILY"
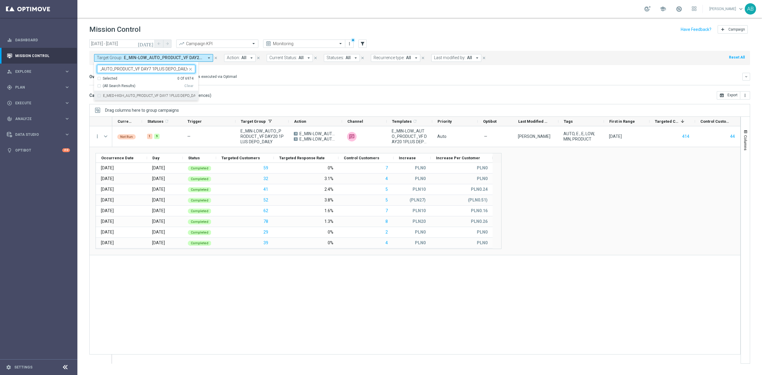
click at [171, 96] on label "E_MED-HIGH_AUTO_PRODUCT_VF DAY7 1PLUS DEPO_DAILY" at bounding box center [149, 96] width 92 height 4
type input "E_MED-HIGH_AUTO_PRODUCT_VF DAY7 1PLUS DEPO_DAILY"
click at [278, 86] on mini-dashboard "Overview: Optimail arrow_drop_down This overview shows data of campaigns execut…" at bounding box center [419, 78] width 660 height 26
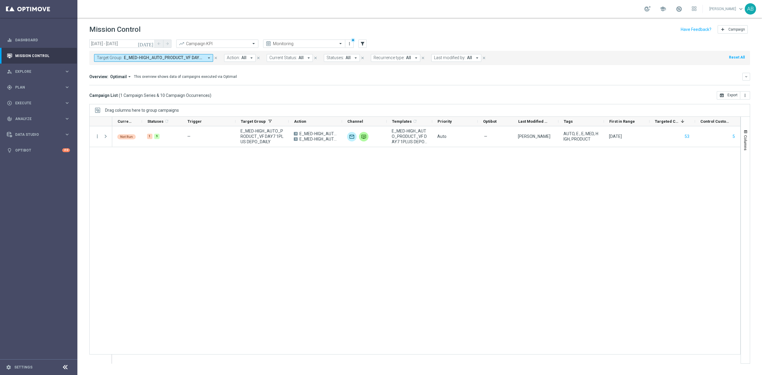
click at [228, 234] on div "Not Run 1 9 — E_MED-HIGH_AUTO_PRODUCT_VF DAY7 1PLUS DEPO_DAILY A E_MED-HIGH_AUT…" at bounding box center [426, 244] width 628 height 237
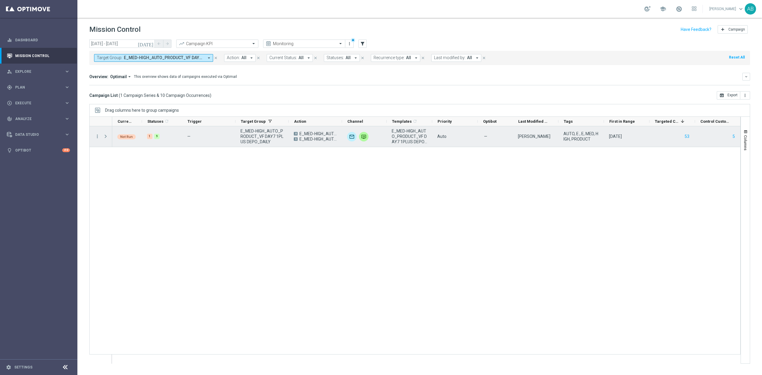
click at [97, 140] on menu-column "more_vert" at bounding box center [97, 137] width 5 height 6
click at [98, 137] on icon "more_vert" at bounding box center [97, 136] width 5 height 5
click at [114, 142] on span "Campaign Details" at bounding box center [124, 141] width 30 height 4
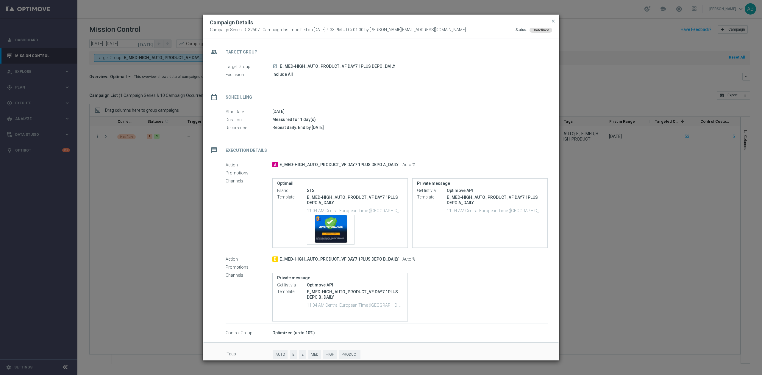
click at [487, 137] on div "date_range Scheduling Start Date 11 Feb 2025 Duration Measured for 1 day(s) Rec…" at bounding box center [381, 110] width 356 height 53
click at [131, 123] on modal-container "Campaign Details Campaign Series ID: 32507 | Campaign last modified on 10 Feb 2…" at bounding box center [381, 187] width 762 height 375
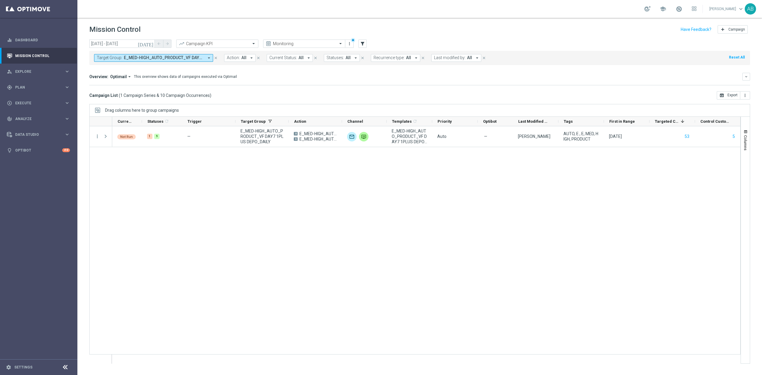
click at [159, 59] on span "E_MED-HIGH_AUTO_PRODUCT_VF DAY7 1PLUS DEPO_DAILY" at bounding box center [164, 57] width 80 height 5
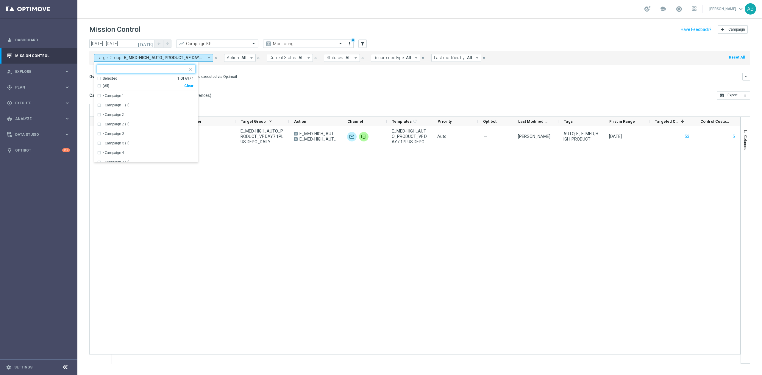
click at [0, 0] on div "Clear" at bounding box center [0, 0] width 0 height 0
click at [177, 69] on input "text" at bounding box center [143, 69] width 87 height 5
paste input "E_MED-HIGH_AUTO_PRODUCT_VF DAY15 1PLUS DEPO_DAILY"
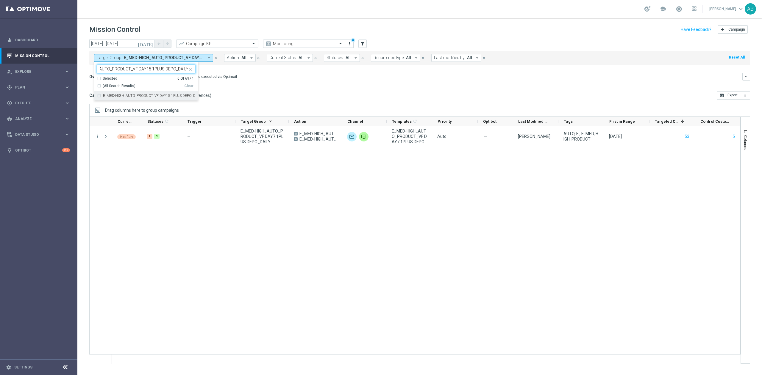
click at [165, 98] on div "E_MED-HIGH_AUTO_PRODUCT_VF DAY15 1PLUS DEPO_DAILY" at bounding box center [146, 96] width 98 height 10
type input "E_MED-HIGH_AUTO_PRODUCT_VF DAY15 1PLUS DEPO_DAILY"
click at [250, 194] on div "Not Run 1 9 — E_MED-HIGH_AUTO_PRODUCT_VF DAY7 1PLUS DEPO_DAILY A E_MED-HIGH_AUT…" at bounding box center [426, 244] width 628 height 237
click at [133, 171] on div "Not Run 1 9 — E_MED-HIGH_AUTO_PRODUCT_VF DAY15 1PLUS DEPO_DAILY A E_MED-HIGH_AU…" at bounding box center [426, 244] width 628 height 237
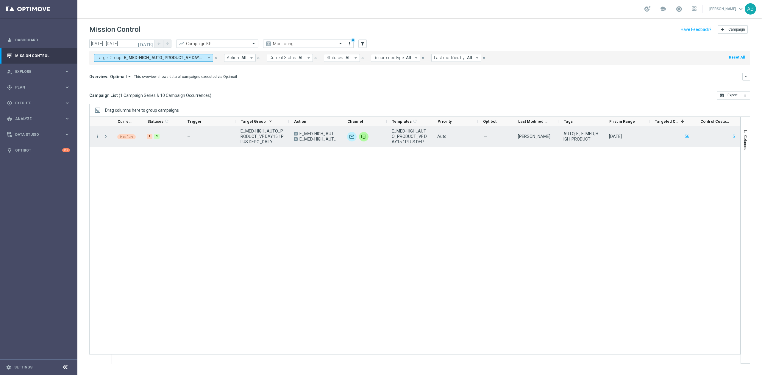
click at [99, 133] on div "more_vert" at bounding box center [95, 136] width 11 height 21
click at [98, 136] on icon "more_vert" at bounding box center [97, 136] width 5 height 5
click at [105, 139] on icon "list" at bounding box center [105, 141] width 4 height 4
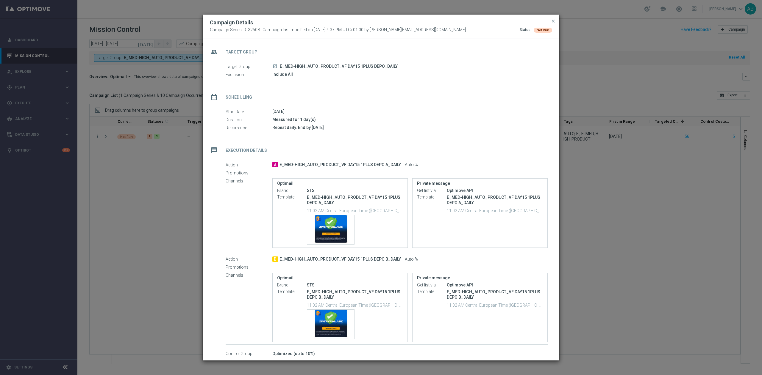
click at [150, 216] on modal-container "Campaign Details Campaign Series ID: 32508 | Campaign last modified on 10 Feb 2…" at bounding box center [381, 187] width 762 height 375
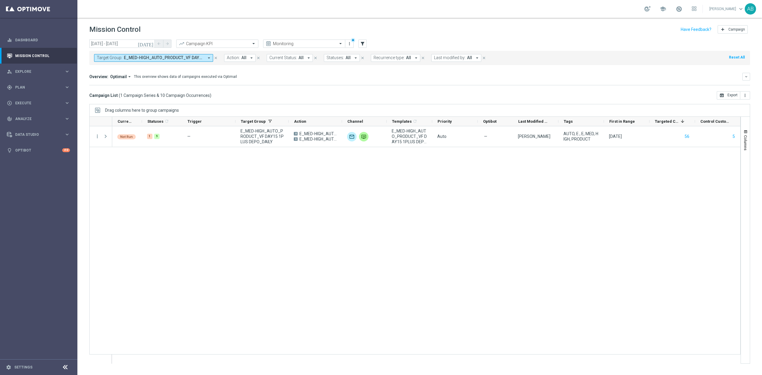
click at [176, 57] on span "E_MED-HIGH_AUTO_PRODUCT_VF DAY15 1PLUS DEPO_DAILY" at bounding box center [164, 57] width 80 height 5
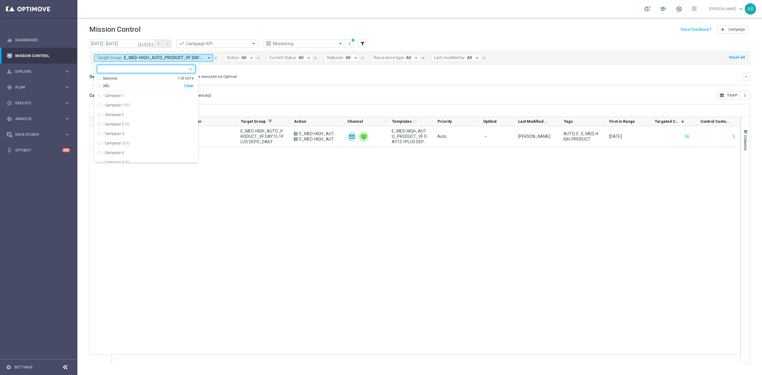
click at [0, 0] on div "Clear" at bounding box center [0, 0] width 0 height 0
click at [171, 71] on input "text" at bounding box center [143, 69] width 87 height 5
paste input "E_MED-HIGH_AUTO_PRODUCT_VF DAY20 1PLUS DEPO_DAILY"
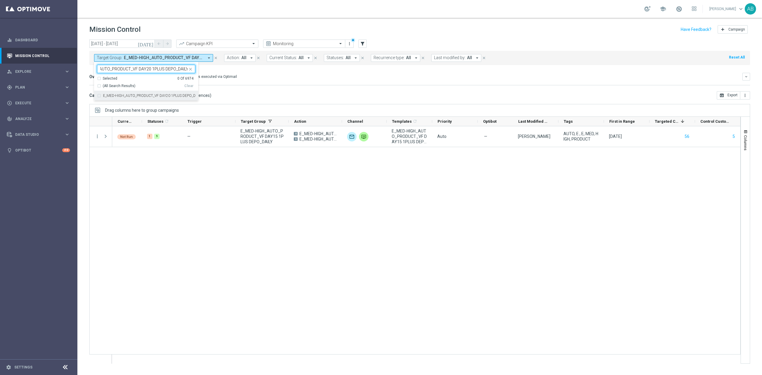
click at [168, 96] on label "E_MED-HIGH_AUTO_PRODUCT_VF DAY20 1PLUS DEPO_DAILY" at bounding box center [149, 96] width 92 height 4
type input "E_MED-HIGH_AUTO_PRODUCT_VF DAY20 1PLUS DEPO_DAILY"
click at [259, 82] on div "Overview: Optimail arrow_drop_down This overview shows data of campaigns execut…" at bounding box center [419, 79] width 660 height 12
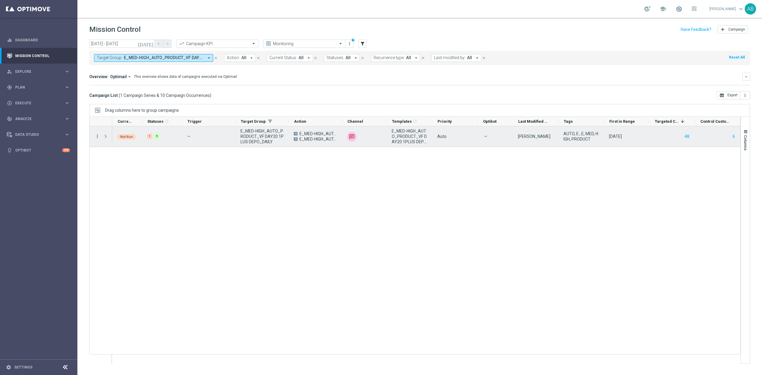
click at [99, 137] on icon "more_vert" at bounding box center [97, 136] width 5 height 5
click at [108, 139] on div "list" at bounding box center [104, 141] width 9 height 4
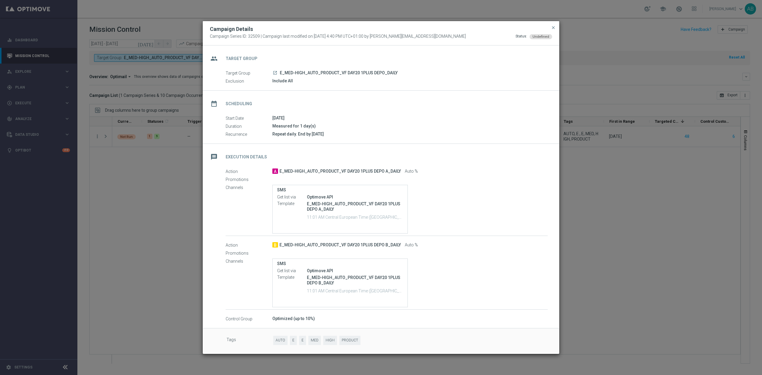
drag, startPoint x: 132, startPoint y: 190, endPoint x: 140, endPoint y: 68, distance: 122.2
click at [132, 190] on modal-container "Campaign Details Campaign Series ID: 32509 | Campaign last modified on 10 Feb 2…" at bounding box center [381, 187] width 762 height 375
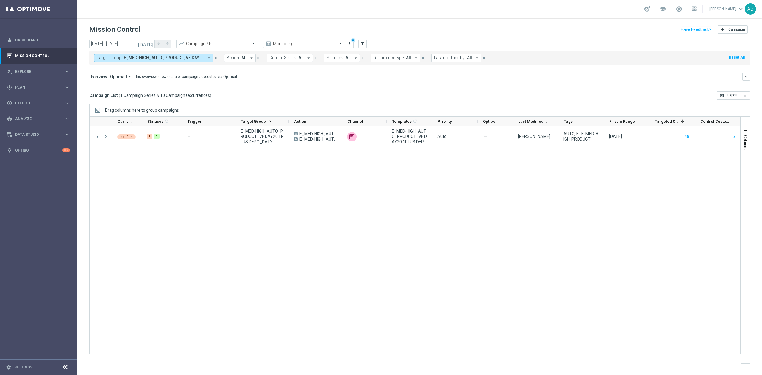
click at [150, 60] on span "E_MED-HIGH_AUTO_PRODUCT_VF DAY20 1PLUS DEPO_DAILY" at bounding box center [164, 57] width 80 height 5
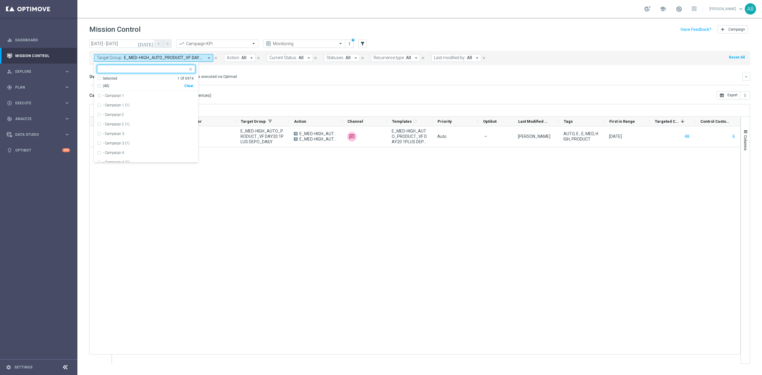
click at [0, 0] on div "Clear" at bounding box center [0, 0] width 0 height 0
click at [182, 71] on input "text" at bounding box center [143, 69] width 87 height 5
paste input "Akcja promocyjna skierowana do niezweryfikowanych klientów, wysyłana w 27. dniu…"
type input "Akcja promocyjna skierowana do niezweryfikowanych klientów, wysyłana w 27. dniu…"
paste input "E_MED-HIGH_AUTO_PRODUCT_VF BONUS DAY27 1PLUS DEPO_DAILY"
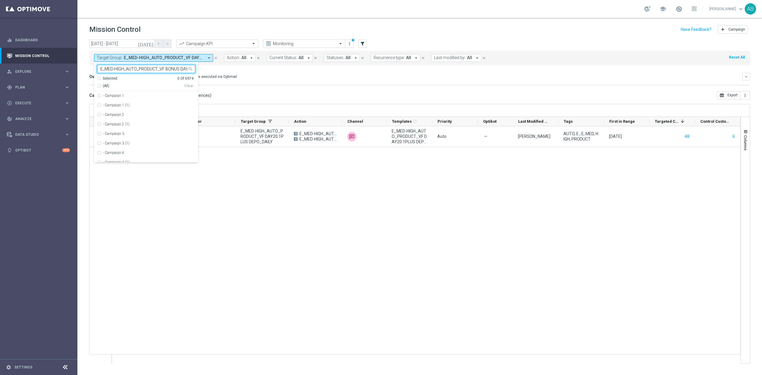
scroll to position [0, 41]
click at [145, 96] on label "E_MED-HIGH_AUTO_PRODUCT_VF BONUS DAY27 1PLUS DEPO_DAILY" at bounding box center [149, 96] width 92 height 4
type input "E_MED-HIGH_AUTO_PRODUCT_VF BONUS DAY27 1PLUS DEPO_DAILY"
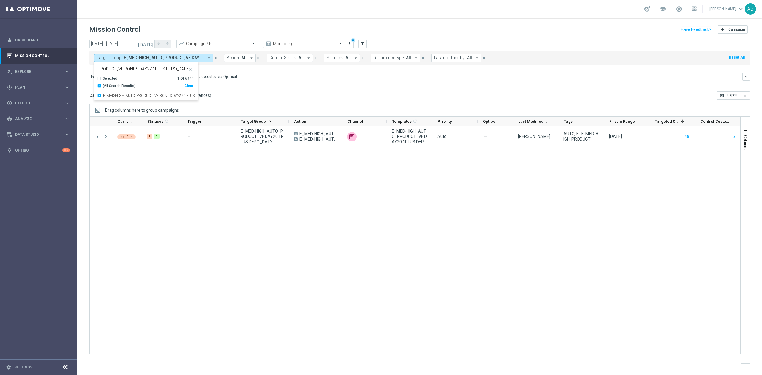
scroll to position [0, 0]
click at [297, 75] on div "Overview: Optimail arrow_drop_down This overview shows data of campaigns execut…" at bounding box center [415, 76] width 653 height 5
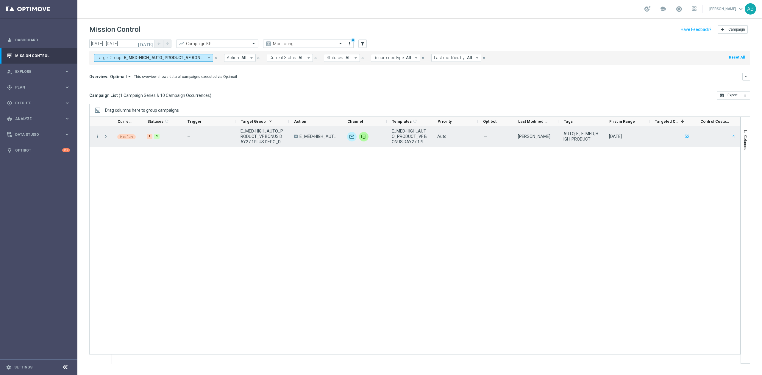
click at [101, 136] on div at bounding box center [106, 136] width 12 height 21
click at [98, 138] on icon "more_vert" at bounding box center [97, 136] width 5 height 5
click at [116, 139] on span "Campaign Details" at bounding box center [124, 141] width 30 height 4
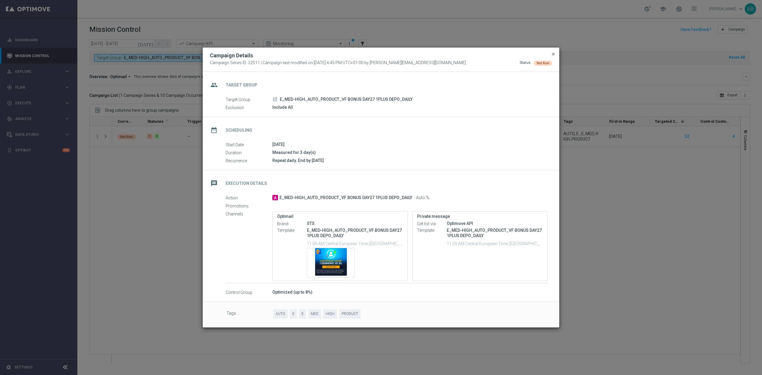
click at [555, 54] on span "close" at bounding box center [553, 54] width 5 height 5
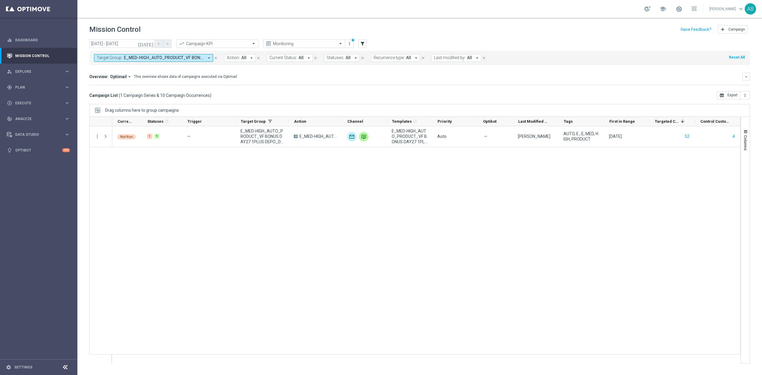
click at [194, 55] on button "Target Group: E_MED-HIGH_AUTO_PRODUCT_VF BONUS DAY27 1PLUS DEPO_DAILY arrow_dro…" at bounding box center [153, 58] width 119 height 8
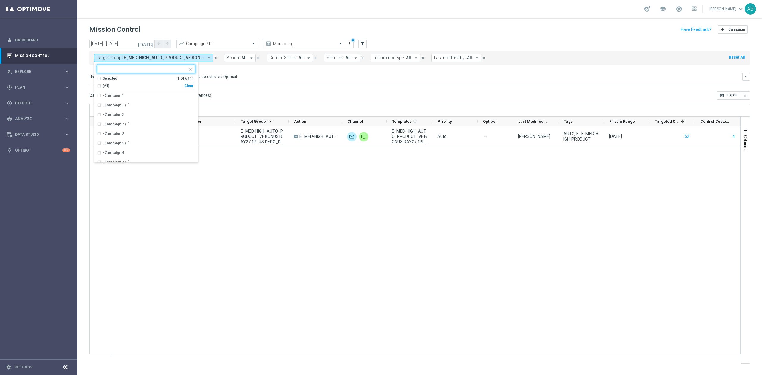
click at [0, 0] on div "Clear" at bounding box center [0, 0] width 0 height 0
click at [181, 70] on input "text" at bounding box center [143, 69] width 87 height 5
paste input "E_ALL_AUTO_CASHDROP_VF BONUS DOLADOWANIE_DAILY"
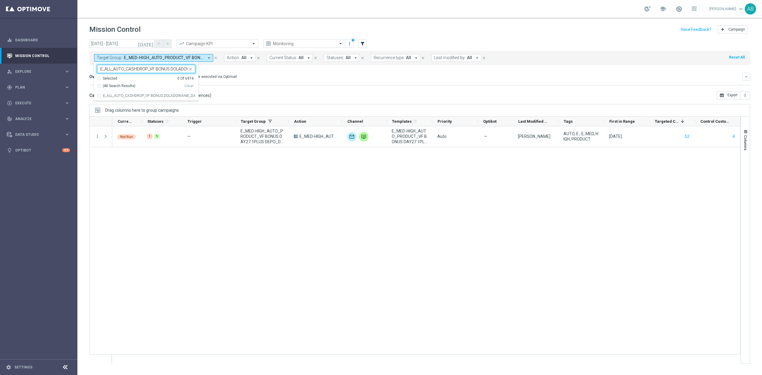
scroll to position [0, 23]
click at [164, 93] on div "E_ALL_AUTO_CASHDROP_VF BONUS DOLADOWANIE_DAILY" at bounding box center [146, 96] width 98 height 10
type input "E_ALL_AUTO_CASHDROP_VF BONUS DOLADOWANIE_DAILY"
click at [316, 84] on div "Overview: Optimail arrow_drop_down This overview shows data of campaigns execut…" at bounding box center [419, 79] width 660 height 12
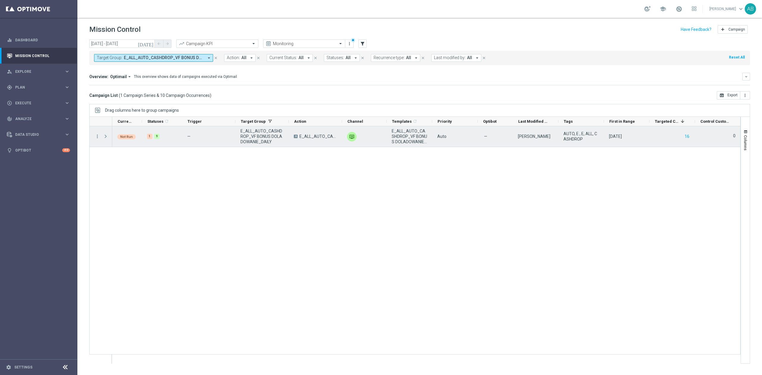
click at [106, 138] on span at bounding box center [105, 136] width 5 height 5
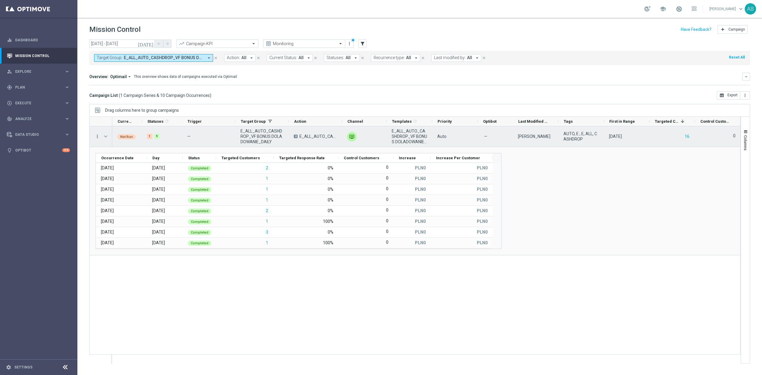
click at [96, 139] on icon "more_vert" at bounding box center [97, 136] width 5 height 5
click at [105, 139] on icon "list" at bounding box center [105, 141] width 4 height 4
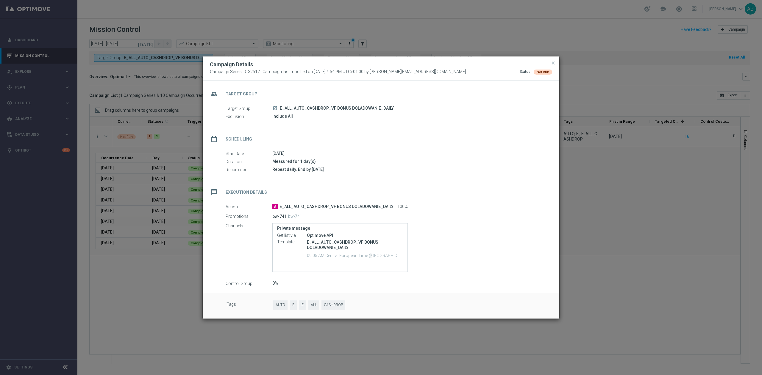
click at [618, 195] on modal-container "Campaign Details Campaign Series ID: 32512 | Campaign last modified on 10 Feb 2…" at bounding box center [381, 187] width 762 height 375
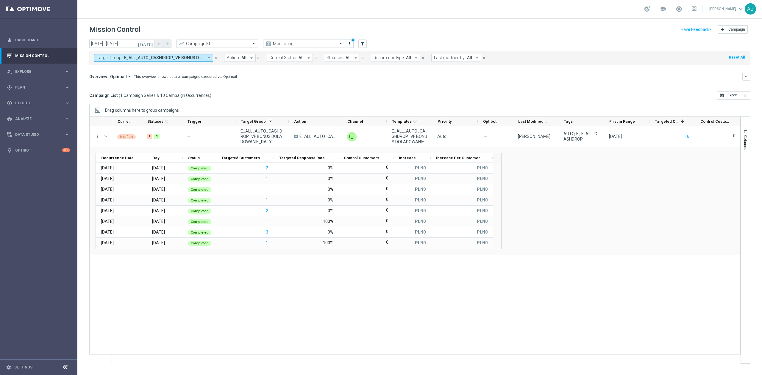
click at [169, 57] on span "E_ALL_AUTO_CASHDROP_VF BONUS DOLADOWANIE_DAILY" at bounding box center [164, 57] width 80 height 5
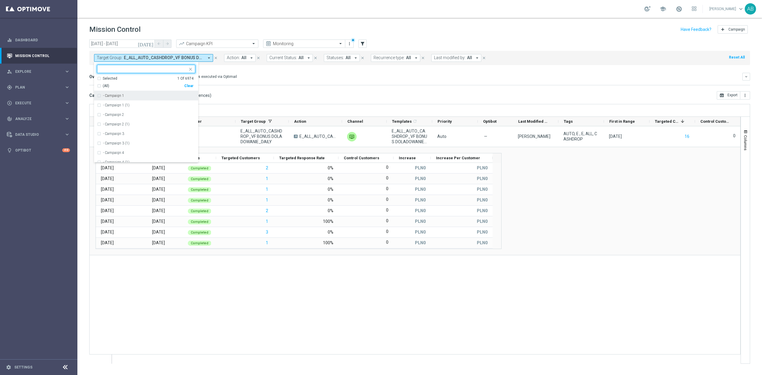
click at [0, 0] on div "Clear" at bounding box center [0, 0] width 0 height 0
click at [179, 67] on input "text" at bounding box center [143, 69] width 87 height 5
paste input "E_ALL_AUTO_PRODUCT_VF DAY7 NONDEPO_DAILY"
type input "E_ALL_AUTO_PRODUCT_VF DAY7 NONDEPO_DAILY"
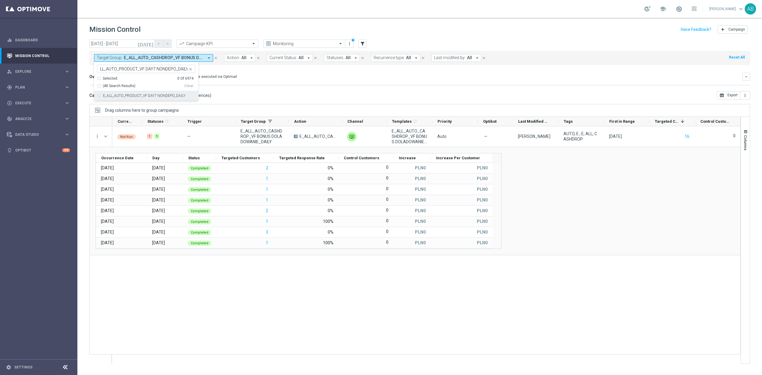
click at [174, 102] on div "today 01 Sep 2025 - 21 Sep 2025 arrow_back arrow_forward Campaign KPI trending_…" at bounding box center [419, 205] width 684 height 331
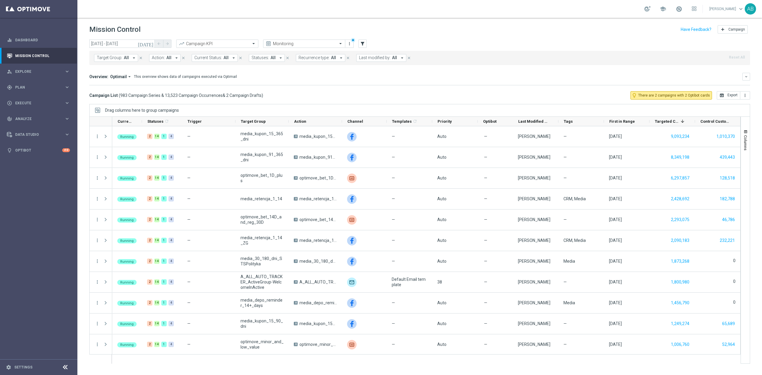
click at [121, 55] on span "Target Group:" at bounding box center [110, 57] width 26 height 5
click at [126, 99] on div "E_ALL_AUTO_PRODUCT_VF DAY7 NONDEPO_DAILY" at bounding box center [146, 96] width 98 height 10
type input "E_ALL_AUTO_PRODUCT_VF DAY7 NONDEPO_DAILY"
click at [331, 89] on mini-dashboard "Overview: Optimail arrow_drop_down This overview shows data of campaigns execut…" at bounding box center [419, 78] width 660 height 26
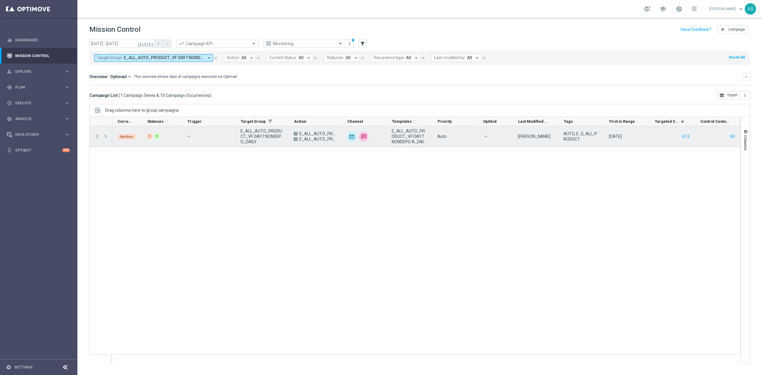
click at [98, 139] on icon "more_vert" at bounding box center [97, 136] width 5 height 5
click at [105, 143] on div "list Campaign Details" at bounding box center [133, 141] width 67 height 8
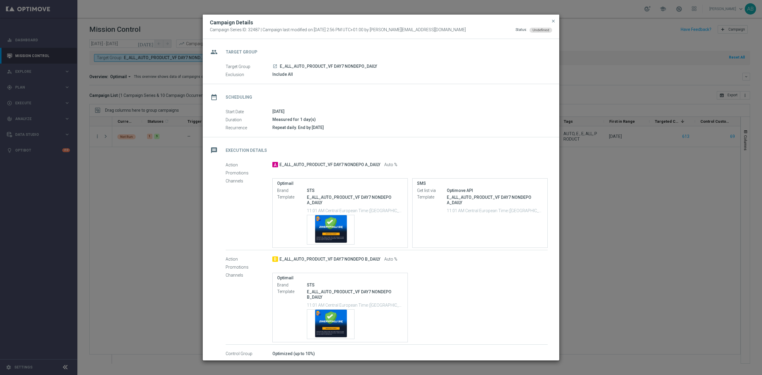
click at [112, 246] on modal-container "Campaign Details Campaign Series ID: 32487 | Campaign last modified on 10 Feb 2…" at bounding box center [381, 187] width 762 height 375
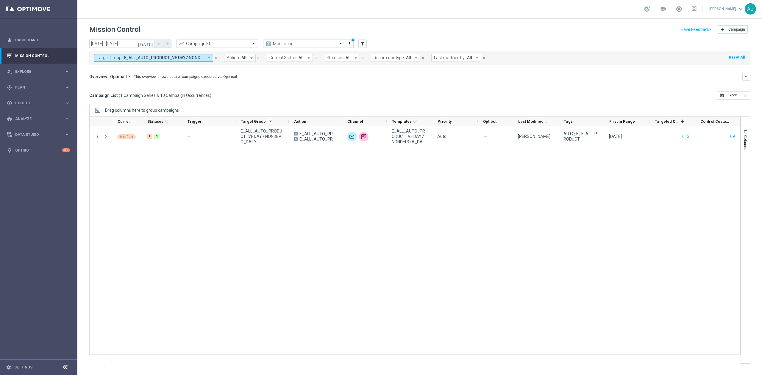
click at [187, 61] on button "Target Group: E_ALL_AUTO_PRODUCT_VF DAY7 NONDEPO_DAILY arrow_drop_down" at bounding box center [153, 58] width 119 height 8
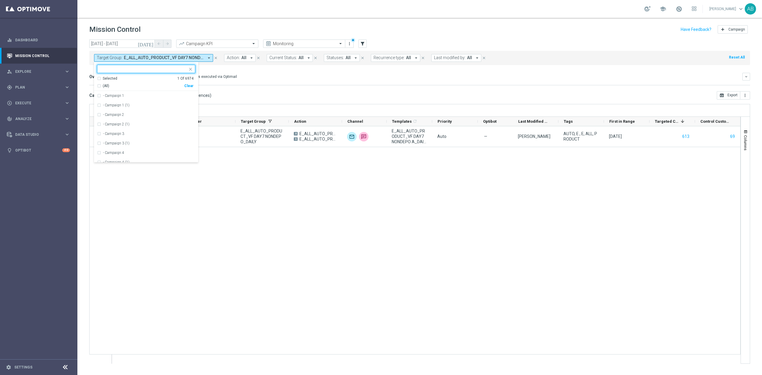
click at [193, 87] on div "Selected 1 Of 6974 (All) Clear" at bounding box center [146, 83] width 104 height 15
click at [181, 69] on input "text" at bounding box center [143, 69] width 87 height 5
click at [193, 87] on div "Selected 1 Of 6974 (All) Clear" at bounding box center [146, 83] width 104 height 15
click at [0, 0] on div "Clear" at bounding box center [0, 0] width 0 height 0
click at [178, 65] on div at bounding box center [142, 68] width 90 height 7
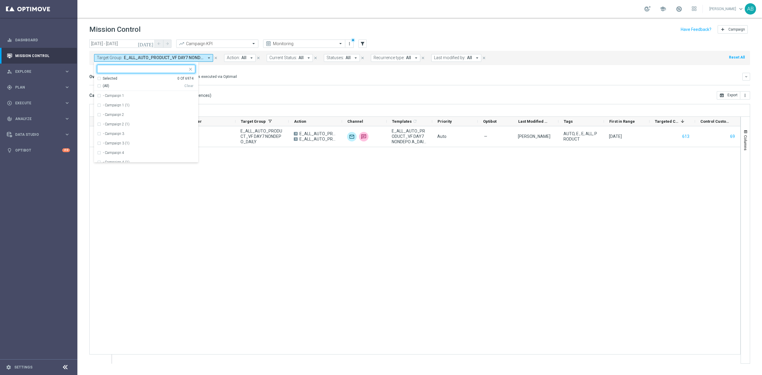
paste input "E_ALL_AUTO_PRODUCT_VF DAY7 NONDEPO_DAILY"
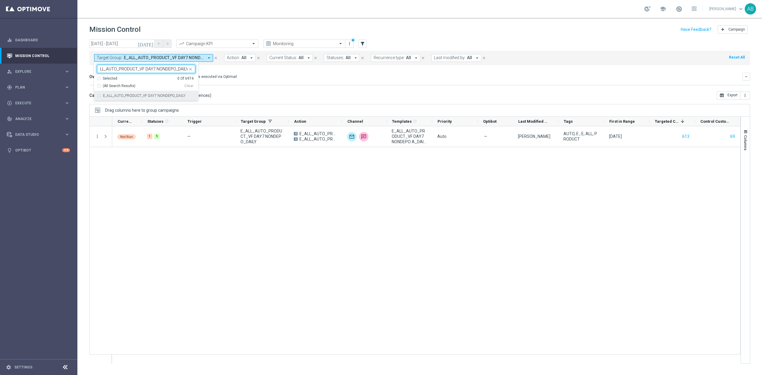
click at [163, 96] on label "E_ALL_AUTO_PRODUCT_VF DAY7 NONDEPO_DAILY" at bounding box center [144, 96] width 82 height 4
type input "E_ALL_AUTO_PRODUCT_VF DAY7 NONDEPO_DAILY"
click at [200, 237] on div "Not Run 1 9 — E_ALL_AUTO_PRODUCT_VF DAY7 NONDEPO_DAILY A E_ALL_AUTO_PRODUCT_VF …" at bounding box center [426, 244] width 628 height 237
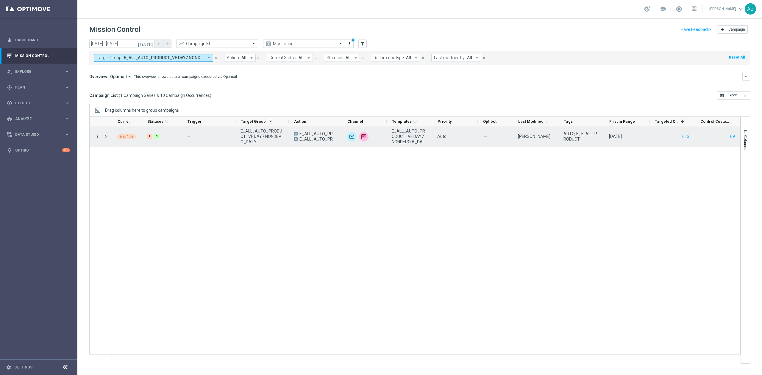
click at [97, 137] on icon "more_vert" at bounding box center [97, 136] width 5 height 5
click at [111, 139] on span "Campaign Details" at bounding box center [124, 141] width 30 height 4
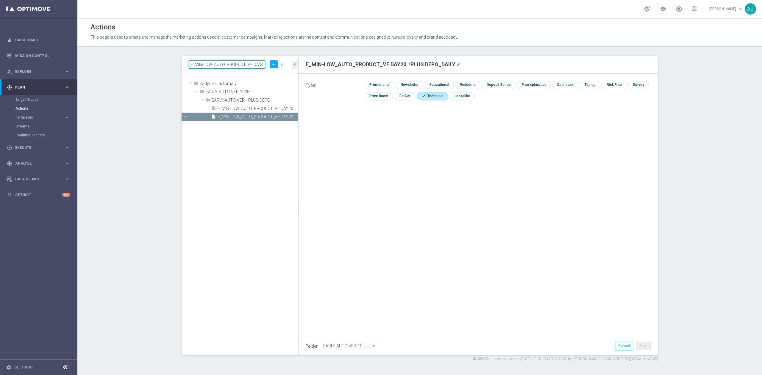
click at [259, 61] on input "E_MIN-LOW_AUTO_PRODUCT_VF DAY20 1PLUS DEPO A_DAILY" at bounding box center [227, 64] width 76 height 8
paste input "ED-HIGH_AUTO_PRODUCT_VF DAY7 1PLUS DEPO B"
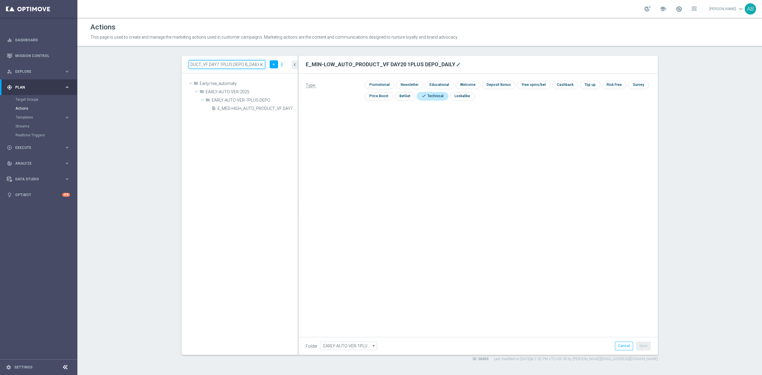
type input "E_MED-HIGH_AUTO_PRODUCT_VF DAY7 1PLUS DEPO B_DAILY"
click at [273, 101] on icon "library_add" at bounding box center [273, 100] width 5 height 5
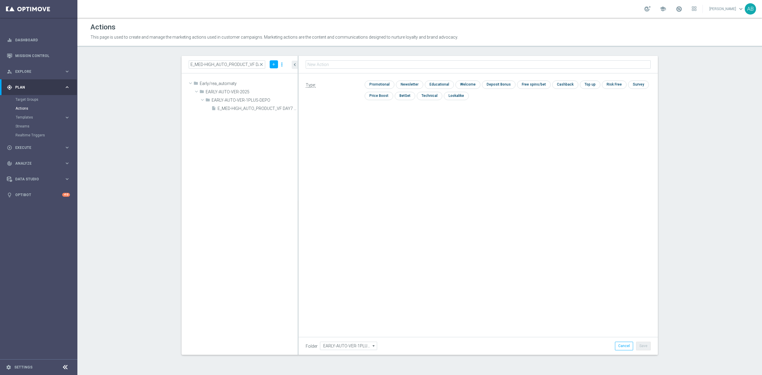
type input "E_MED-HIGH_AUTO_PRODUCT_VF DAY7 1PLUS DEPO_DAILY"
click at [433, 96] on input "checkbox" at bounding box center [429, 96] width 24 height 8
checkbox input "true"
click at [650, 346] on button "Save" at bounding box center [643, 346] width 15 height 8
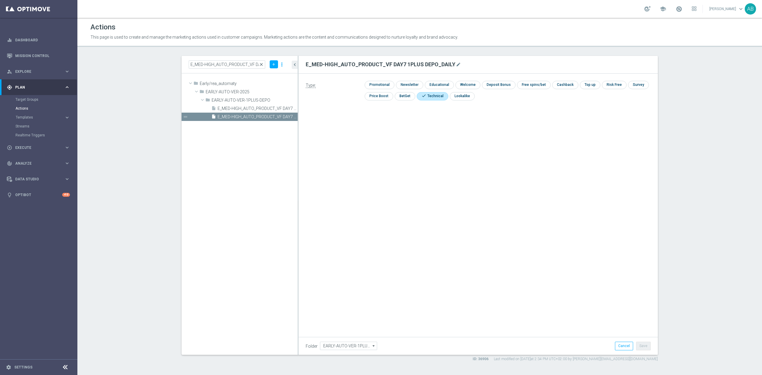
click at [262, 63] on span "close" at bounding box center [261, 64] width 5 height 5
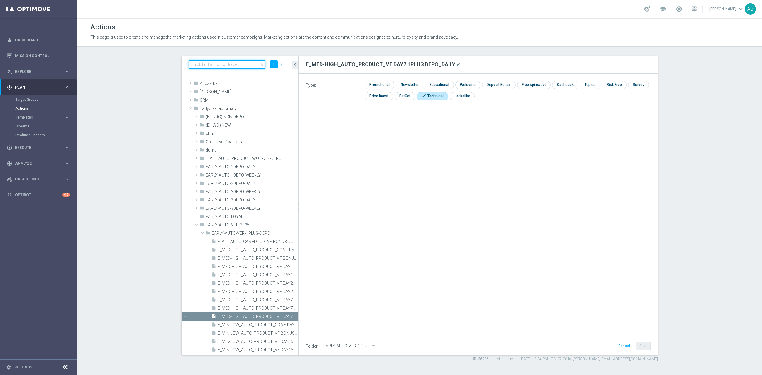
click at [249, 63] on input at bounding box center [227, 64] width 76 height 8
paste input "E_MED-HIGH_AUTO_PRODUCT_VF DAY20 1PLUS DEPO A_DAILY"
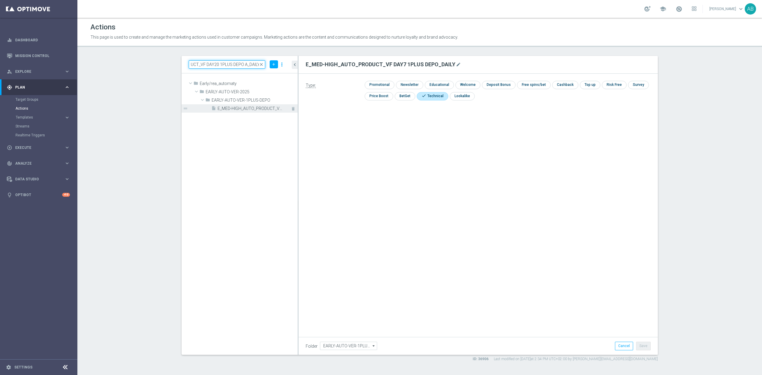
type input "E_MED-HIGH_AUTO_PRODUCT_VF DAY20 1PLUS DEPO A_DAILY"
click at [247, 112] on div "insert_drive_file E_MED-HIGH_AUTO_PRODUCT_VF DAY20 1PLUS DEPO A_DAILY" at bounding box center [247, 108] width 73 height 8
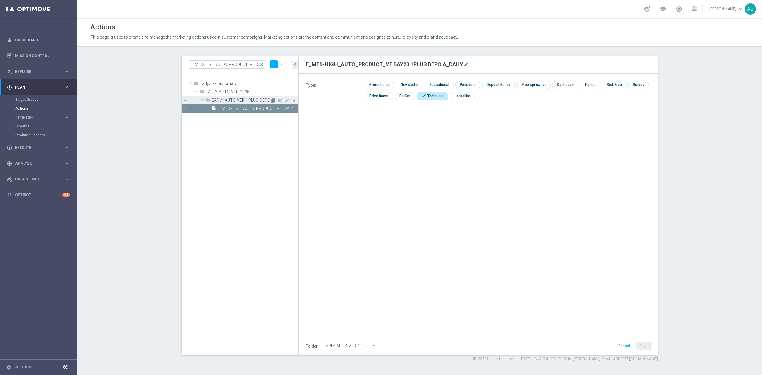
click at [273, 101] on icon "library_add" at bounding box center [273, 100] width 5 height 5
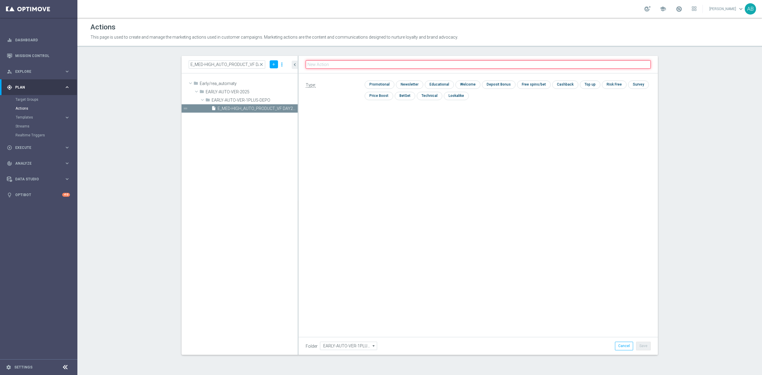
paste input "E_MED-HIGH_AUTO_PRODUCT_VF DAY20 1PLUS DEPO_DAILY"
type input "E_MED-HIGH_AUTO_PRODUCT_VF DAY20 1PLUS DEPO_DAILY"
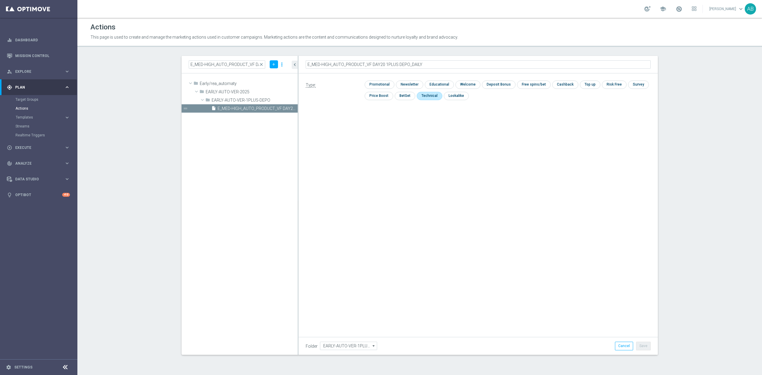
click at [430, 95] on input "checkbox" at bounding box center [429, 96] width 24 height 8
checkbox input "true"
click at [646, 345] on button "Save" at bounding box center [643, 346] width 15 height 8
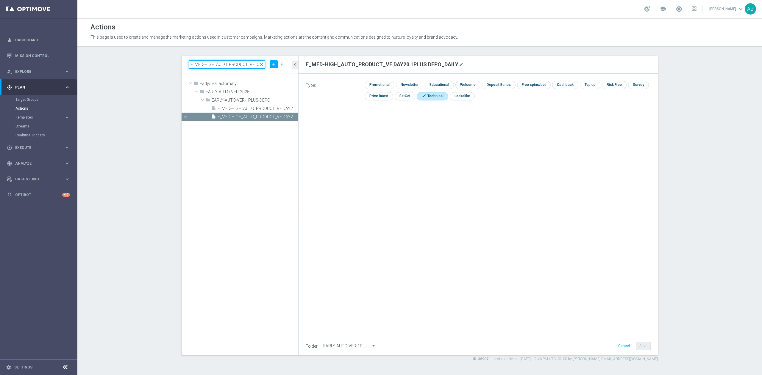
click at [251, 61] on input "E_MED-HIGH_AUTO_PRODUCT_VF DAY20 1PLUS DEPO A_DAILY" at bounding box center [227, 64] width 76 height 8
paste input "15 1PLUS DEPO"
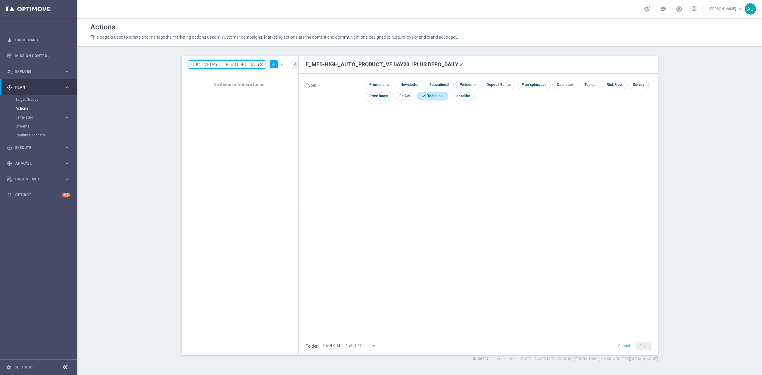
type input "E_MED-HIGH_AUTO_PRODUCT_VF DAY15 1PLUS DEPO_DAILY"
click at [243, 62] on input "E_MED-HIGH_AUTO_PRODUCT_VF DAY15 1PLUS DEPO_DAILY" at bounding box center [227, 64] width 76 height 8
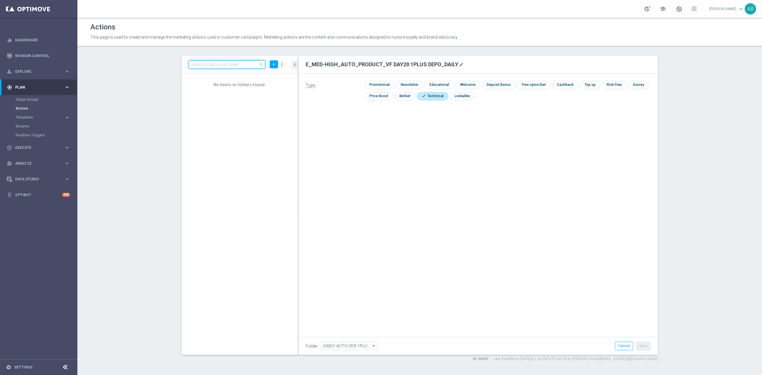
paste input "E_MED-HIGH_AUTO_PRODUCT_VF DAY20 1PLUS DEPO A_DAILY"
type input "E_MED-HIGH_AUTO_PRODUCT_VF DAY20 1PLUS DEPO A_DAILY"
click at [274, 101] on icon "library_add" at bounding box center [273, 100] width 5 height 5
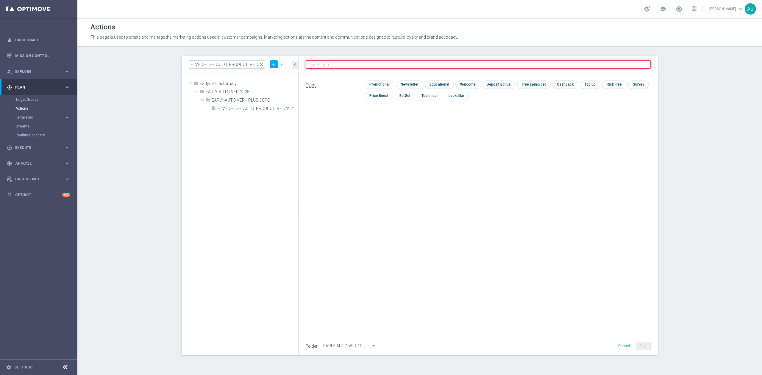
paste input "E_MED-HIGH_AUTO_PRODUCT_VF DAY20 1PLUS DEPO_DAILY"
type input "E_MED-HIGH_AUTO_PRODUCT_VF DAY20 1PLUS DEPO_DAILY"
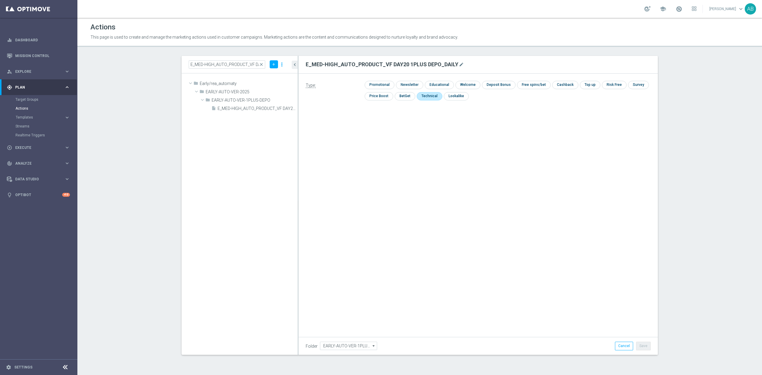
click at [425, 95] on input "checkbox" at bounding box center [429, 96] width 24 height 8
checkbox input "true"
click at [623, 338] on div "Folder EARLY-AUTO-VER-1PLUS-DEPO EARLY-AUTO-VER-1PLUS-DEPO arrow_drop_down Show…" at bounding box center [477, 346] width 359 height 18
click at [621, 343] on button "Cancel" at bounding box center [624, 346] width 18 height 8
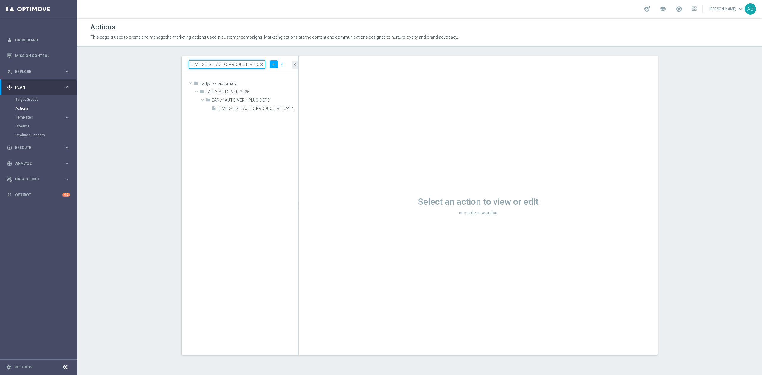
click at [228, 66] on input "E_MED-HIGH_AUTO_PRODUCT_VF DAY20 1PLUS DEPO A_DAILY" at bounding box center [227, 64] width 76 height 8
paste input "E_MED-HIGH_AUTO_PRODUCT_VF DAY15 1PLUS DEPO_DAILY"
click at [257, 65] on input "E_MED-HIGH_AUTO_PRODUCT_VF DAY15 1PLUS DEPO_DAILY" at bounding box center [227, 64] width 76 height 8
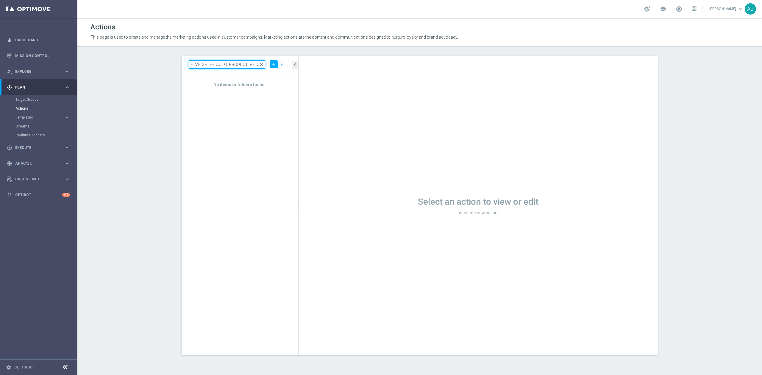
click at [257, 65] on input "E_MED-HIGH_AUTO_PRODUCT_VF DAY15 1PLUS DEPO_DAILY" at bounding box center [227, 64] width 76 height 8
paste input "A"
type input "E_MED-HIGH_AUTO_PRODUCT_VF DAY15 1PLUS DEPO A_DAILY"
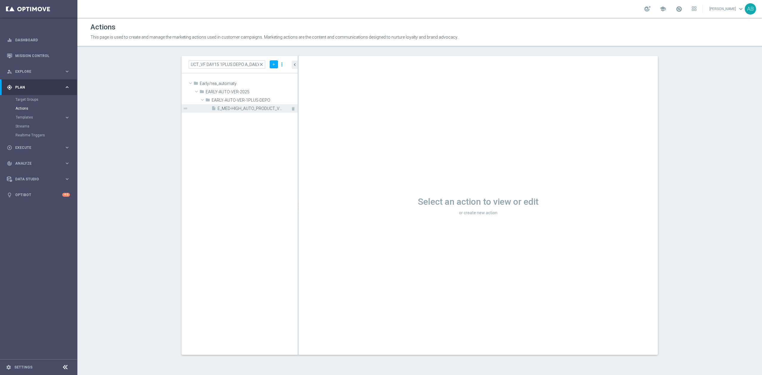
click at [246, 112] on div "insert_drive_file E_MED-HIGH_AUTO_PRODUCT_VF DAY15 1PLUS DEPO A_DAILY" at bounding box center [247, 108] width 73 height 8
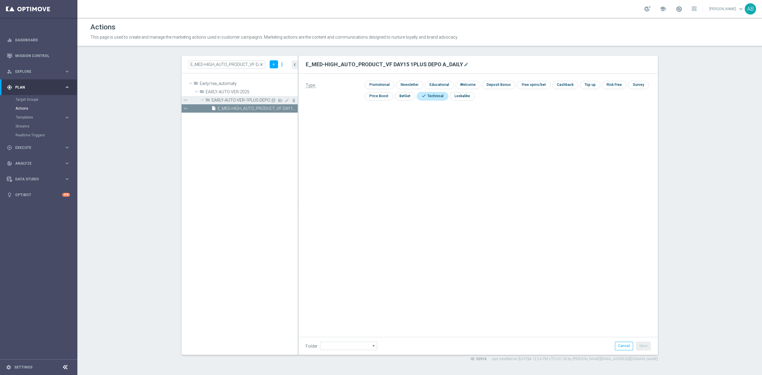
type input "EARLY-AUTO-VER-1PLUS-DEPO"
click at [271, 100] on icon "library_add" at bounding box center [273, 100] width 5 height 5
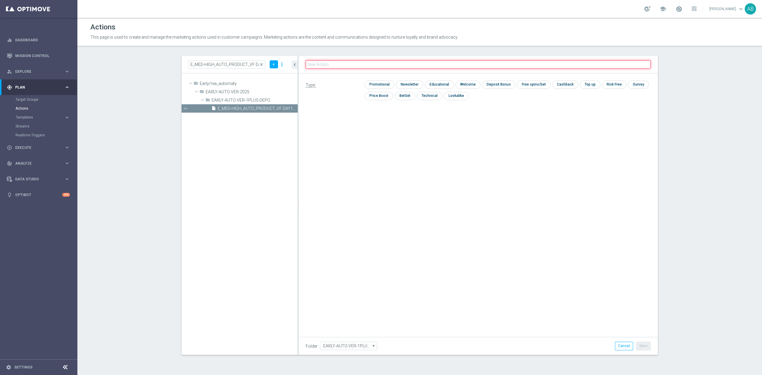
paste input "E_MED-HIGH_AUTO_PRODUCT_VF DAY15 1PLUS DEPO_DAILY"
type input "E_MED-HIGH_AUTO_PRODUCT_VF DAY15 1PLUS DEPO_DAILY"
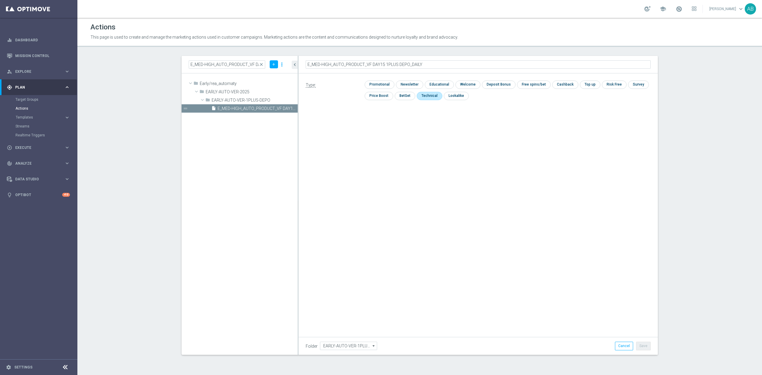
click at [428, 98] on input "checkbox" at bounding box center [429, 96] width 24 height 8
checkbox input "true"
click at [642, 344] on button "Save" at bounding box center [643, 346] width 15 height 8
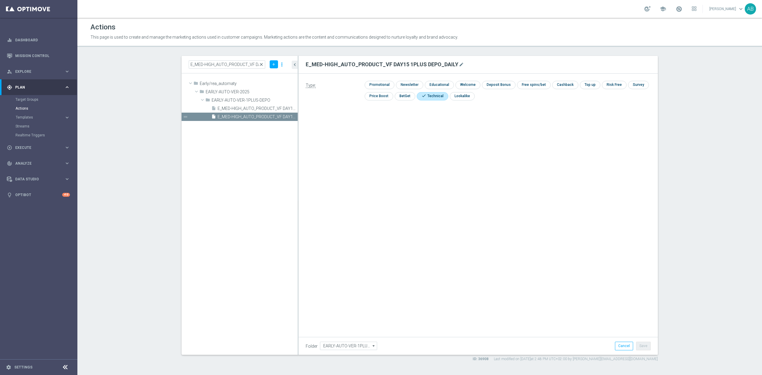
click at [262, 65] on span "close" at bounding box center [261, 64] width 5 height 5
click at [248, 65] on input "E_MED-HIGH_AUTO_PRODUCT_VF DAY15 1PLUS DEPO A_DAILY" at bounding box center [227, 64] width 76 height 8
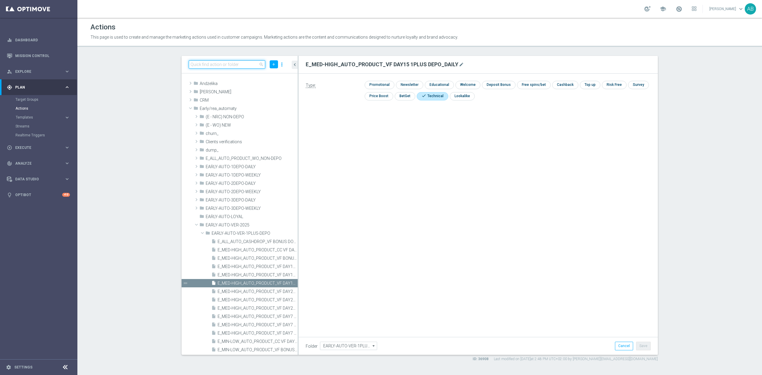
paste input "E_MED-HIGH_AUTO_PRODUCT_VF DAY7 1PLUS DEPO A_DAILY"
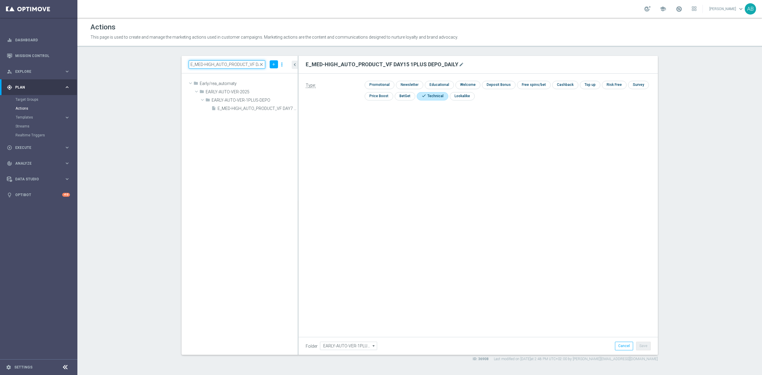
click at [230, 66] on input "E_MED-HIGH_AUTO_PRODUCT_VF DAY7 1PLUS DEPO A_DAILY" at bounding box center [227, 64] width 76 height 8
paste input
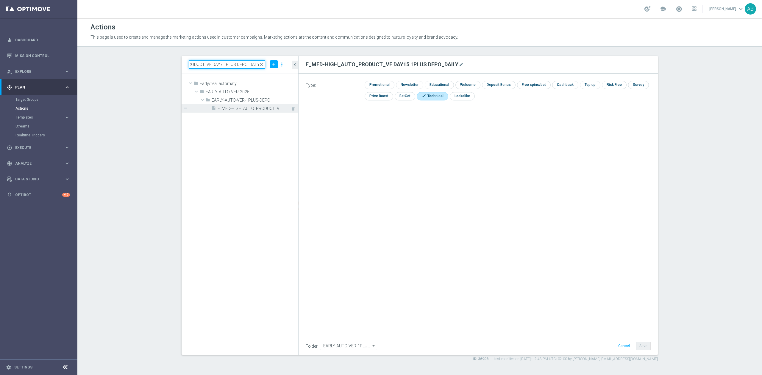
type input "E_MED-HIGH_AUTO_PRODUCT_VF DAY7 1PLUS DEPO_DAILY"
click at [269, 111] on span "E_MED-HIGH_AUTO_PRODUCT_VF DAY7 1PLUS DEPO_DAILY" at bounding box center [250, 108] width 67 height 5
click at [219, 69] on div "E_MED-HIGH_AUTO_PRODUCT_VF DAY7 1PLUS DEPO_DAILY close add more_vert" at bounding box center [239, 65] width 116 height 18
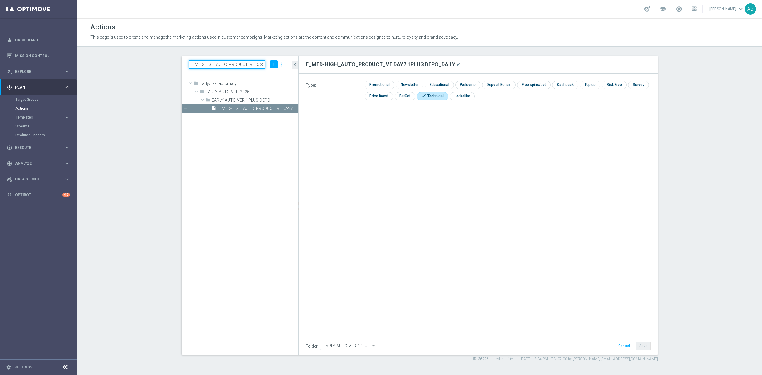
click at [222, 63] on input "E_MED-HIGH_AUTO_PRODUCT_VF DAY7 1PLUS DEPO_DAILY" at bounding box center [227, 64] width 76 height 8
paste input "E_MED-HIGH_AUTO_PRODUCT_VF DAY20 1PLUS DEPO_DAILY"
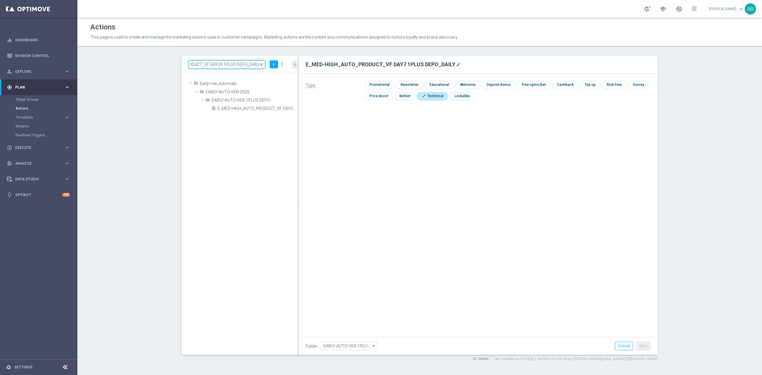
type input "E_MED-HIGH_AUTO_PRODUCT_VF DAY20 1PLUS DEPO_DAILY"
click at [236, 63] on input "E_MED-HIGH_AUTO_PRODUCT_VF DAY20 1PLUS DEPO_DAILY" at bounding box center [227, 64] width 76 height 8
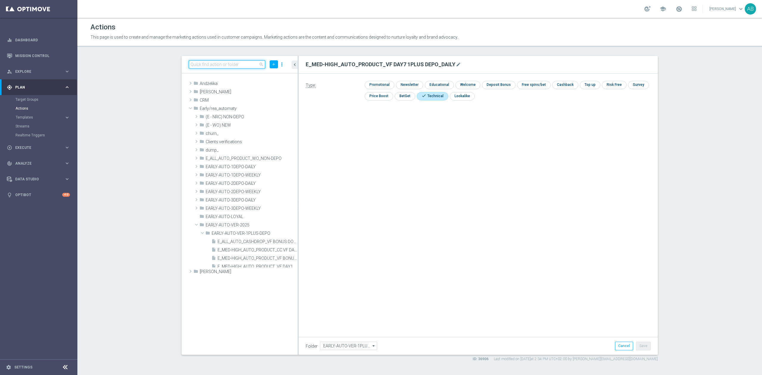
paste input "E_MED-HIGH_AUTO_PRODUCT_VF DAY20 1PLUS DEPO_DAILY"
type input "E_MED-HIGH_AUTO_PRODUCT_VF DAY20 1PLUS DEPO_DAILY"
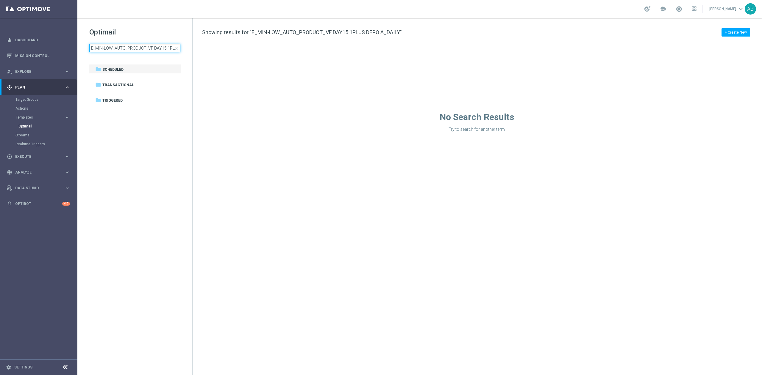
click at [136, 52] on input "E_MIN-LOW_AUTO_PRODUCT_VF DAY15 1PLUS DEPO A_DAILY" at bounding box center [134, 48] width 91 height 8
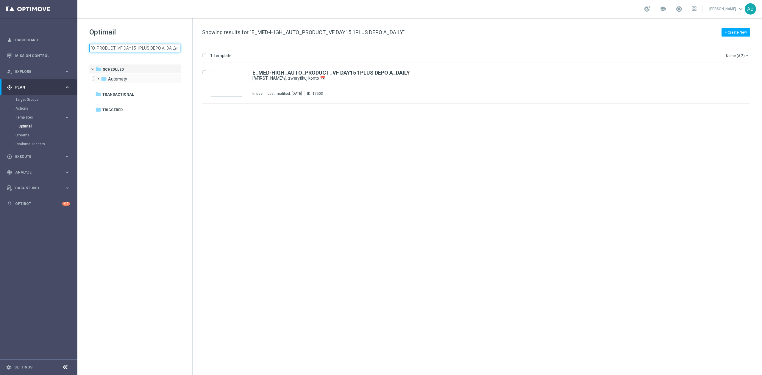
type input "E_MED-HIGH_AUTO_PRODUCT_VF DAY15 1PLUS DEPO A_DAILY"
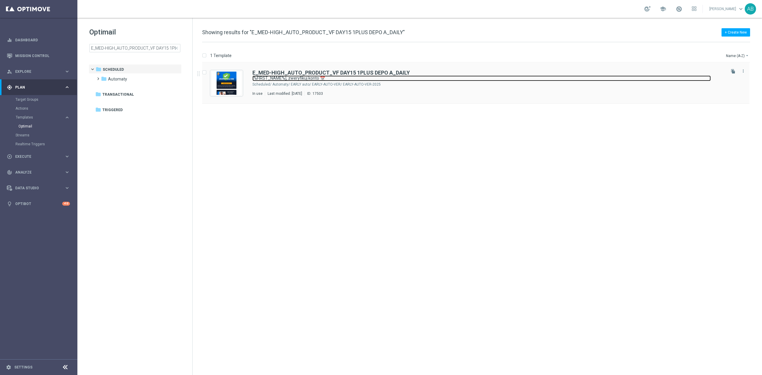
click at [562, 81] on link "[%FIRST_NAME%], zweryfikuj konto 📅" at bounding box center [481, 79] width 458 height 6
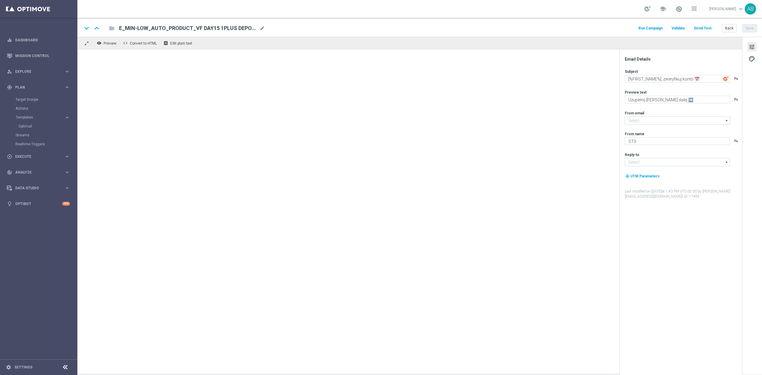
type input "[EMAIL_ADDRESS][DOMAIN_NAME]"
type input "kontakt@sts.pl"
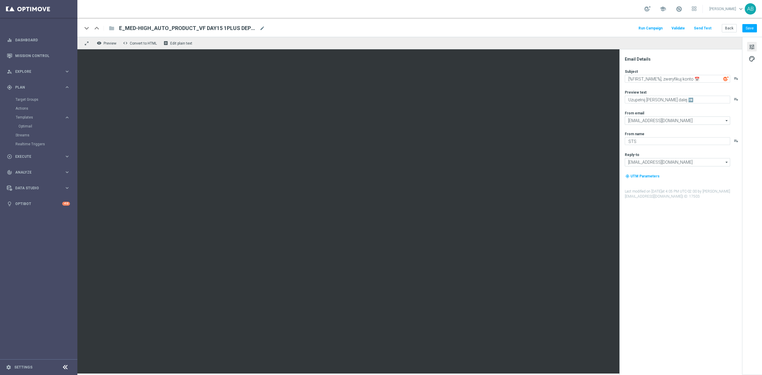
click at [265, 27] on div "keyboard_arrow_down keyboard_arrow_up folder E_MED-HIGH_AUTO_PRODUCT_VF DAY15 1…" at bounding box center [419, 28] width 674 height 8
click at [261, 27] on span "mode_edit" at bounding box center [261, 28] width 5 height 5
paste input "E_MED-HIGH_AUTO_PRODUCT_VF DAY15 1PLUS DEPO_DAILY"
type input "E_MED-HIGH_AUTO_PRODUCT_VF DAY15 1PLUS DEPO_DAILY"
click at [323, 30] on div "keyboard_arrow_down keyboard_arrow_up folder E_MED-HIGH_AUTO_PRODUCT_VF DAY15 1…" at bounding box center [419, 28] width 674 height 8
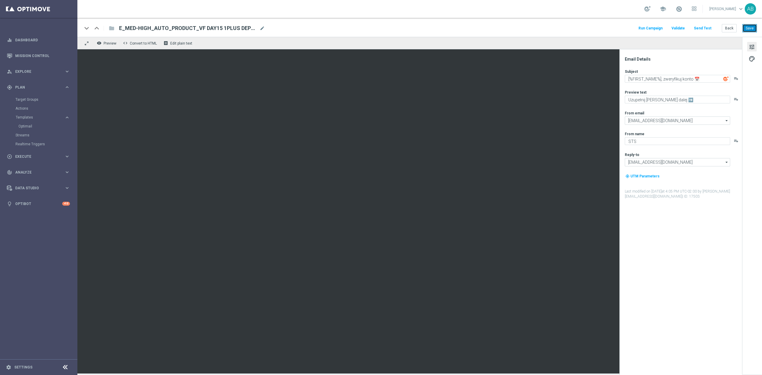
click at [749, 29] on button "Save" at bounding box center [749, 28] width 15 height 8
click at [725, 27] on button "Back" at bounding box center [728, 28] width 15 height 8
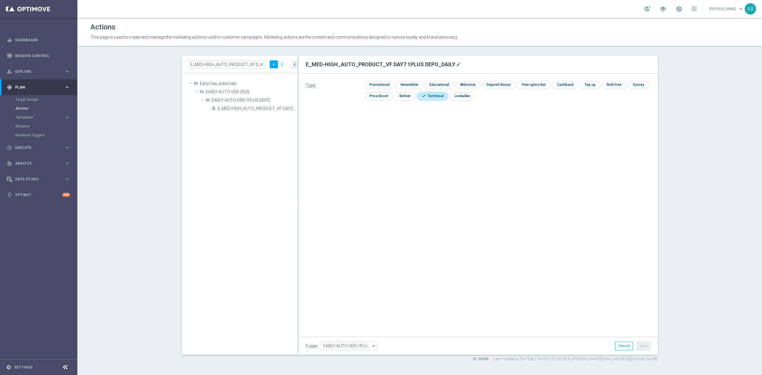
click at [206, 65] on input "E_MED-HIGH_AUTO_PRODUCT_VF DAY20 1PLUS DEPO_DAILY" at bounding box center [227, 64] width 76 height 8
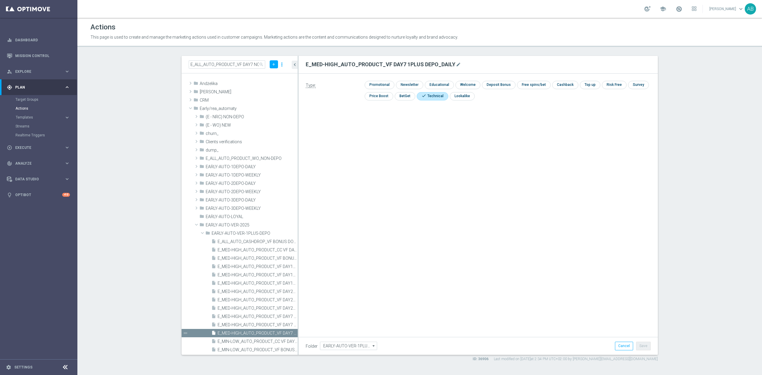
scroll to position [0, 30]
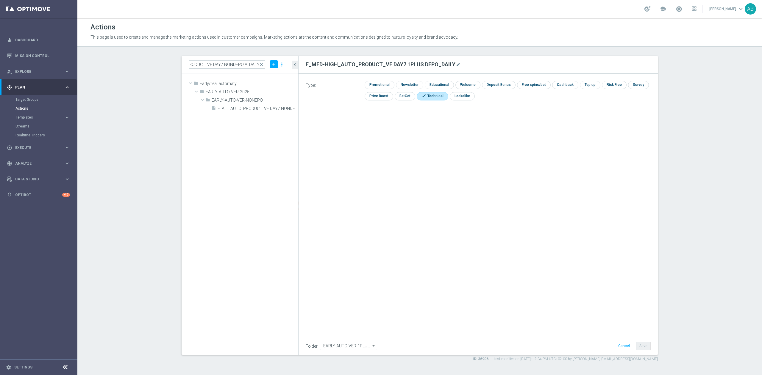
type input "E_ALL_AUTO_PRODUCT_VF DAY7 NONDEPO A_DAILY"
click at [270, 108] on span "E_ALL_AUTO_PRODUCT_VF DAY7 NONDEPO A_DAILY" at bounding box center [250, 108] width 67 height 5
type input "EARLY-AUTO-VER-NONEPO"
click at [272, 100] on icon "library_add" at bounding box center [272, 100] width 5 height 5
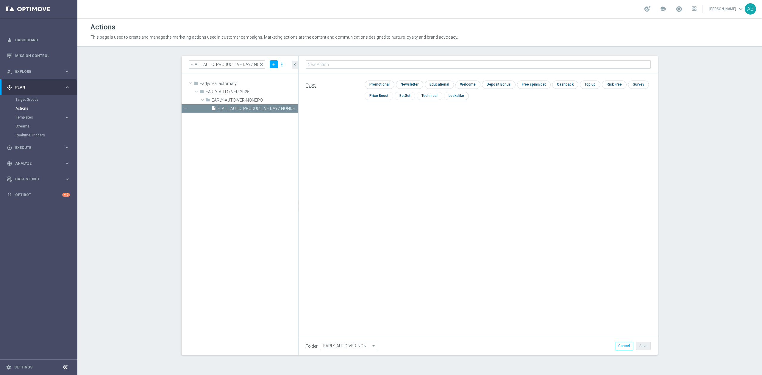
type input "E_ALL_AUTO_PRODUCT_VF DAY7 NONDEPO_DAILY"
click at [425, 99] on input "checkbox" at bounding box center [429, 96] width 24 height 8
checkbox input "true"
click at [647, 346] on button "Save" at bounding box center [643, 346] width 15 height 8
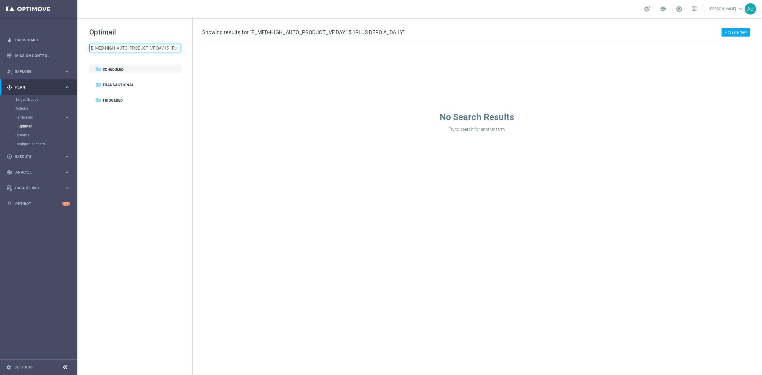
click at [148, 51] on input "E_MED-HIGH_AUTO_PRODUCT_VF DAY15 1PLUS DEPO A_DAILY" at bounding box center [134, 48] width 91 height 8
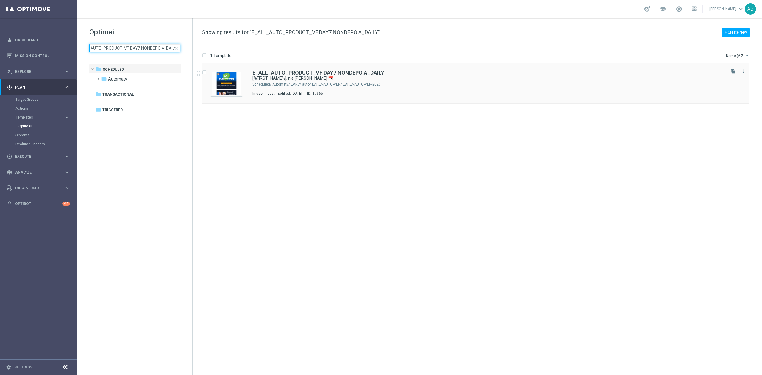
type input "E_ALL_AUTO_PRODUCT_VF DAY7 NONDEPO A_DAILY"
click at [405, 83] on div "Automaty/ EARLY auto/ EARLY-AUTO-VER/ EARLY-AUTO-VER-2025" at bounding box center [498, 84] width 452 height 5
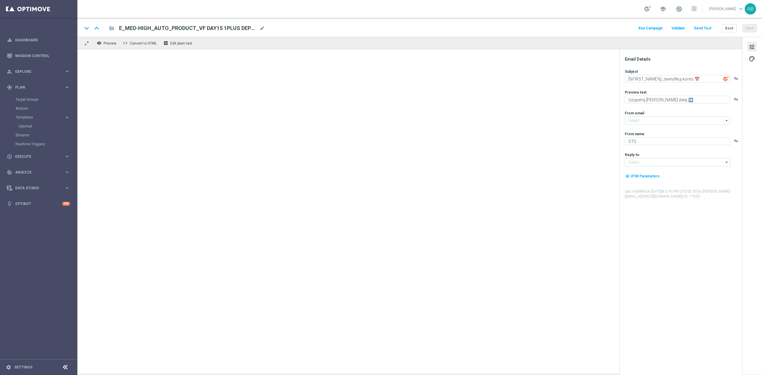
type input "[EMAIL_ADDRESS][DOMAIN_NAME]"
type textarea "[%FIRST_NAME%], nie [PERSON_NAME] 📅"
type textarea "Uzupełnij dane i zyskaj konto stałe ➡️"
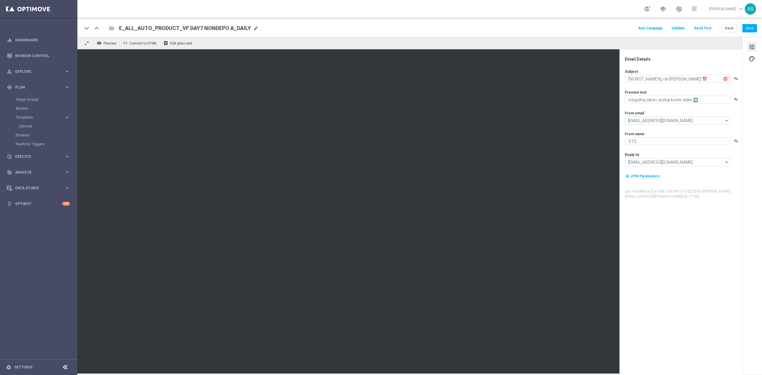
click at [254, 28] on span "mode_edit" at bounding box center [255, 28] width 5 height 5
paste input "E_ALL_AUTO_PRODUCT_VF DAY7 NONDEPO_DAILY"
type input "E_ALL_AUTO_PRODUCT_VF DAY7 NONDEPO_DAILY"
click at [335, 33] on div "keyboard_arrow_down keyboard_arrow_up folder E_ALL_AUTO_PRODUCT_VF DAY7 NONDEPO…" at bounding box center [419, 27] width 684 height 19
click at [754, 26] on button "Save" at bounding box center [749, 28] width 15 height 8
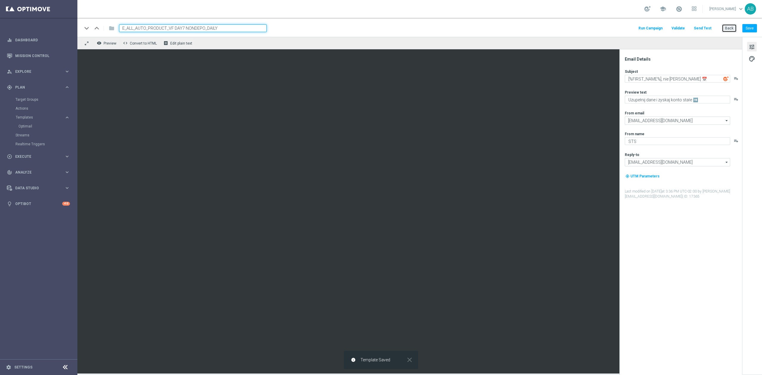
drag, startPoint x: 727, startPoint y: 27, endPoint x: 699, endPoint y: 0, distance: 38.7
click at [727, 27] on button "Back" at bounding box center [728, 28] width 15 height 8
